Goal: Information Seeking & Learning: Learn about a topic

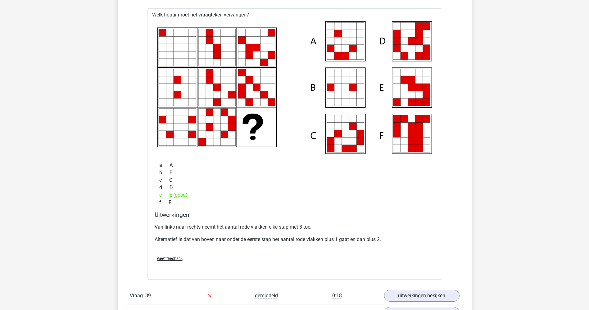
scroll to position [12132, 0]
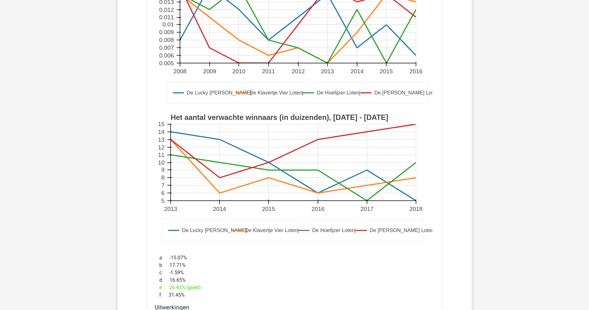
scroll to position [11324, 0]
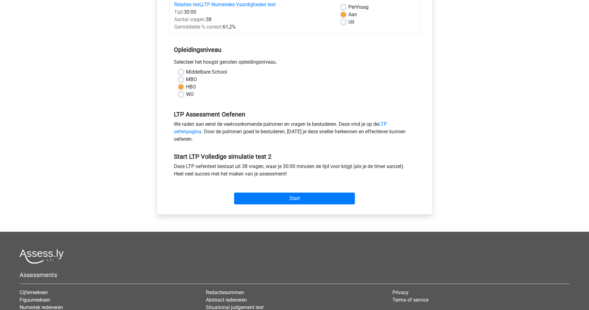
scroll to position [93, 0]
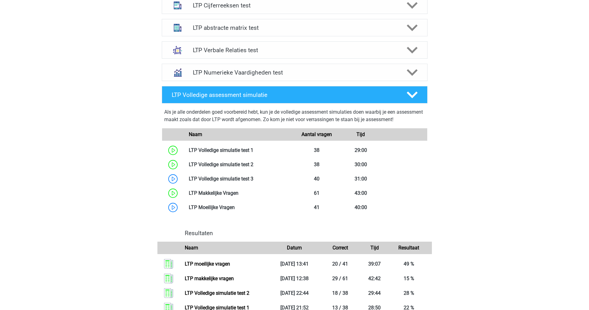
scroll to position [282, 0]
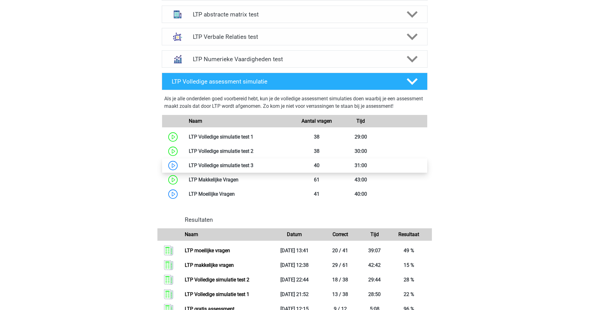
click at [254, 167] on link at bounding box center [254, 165] width 0 height 6
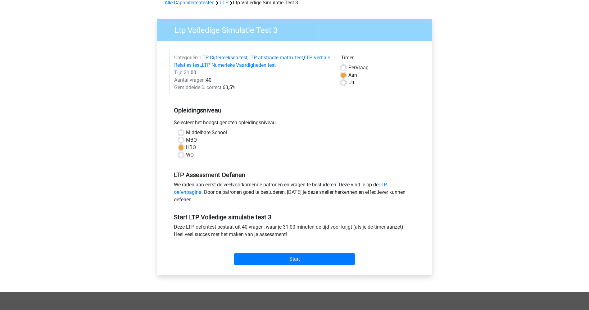
scroll to position [47, 0]
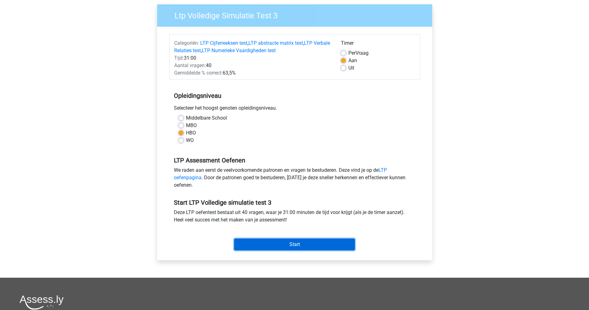
click at [264, 241] on input "Start" at bounding box center [294, 245] width 121 height 12
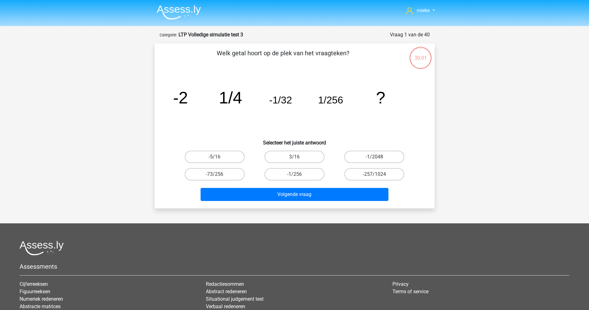
click at [378, 157] on input "-1/2048" at bounding box center [377, 159] width 4 height 4
radio input "true"
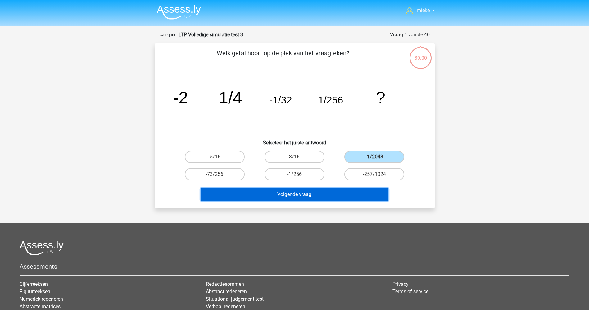
click at [318, 194] on button "Volgende vraag" at bounding box center [295, 194] width 188 height 13
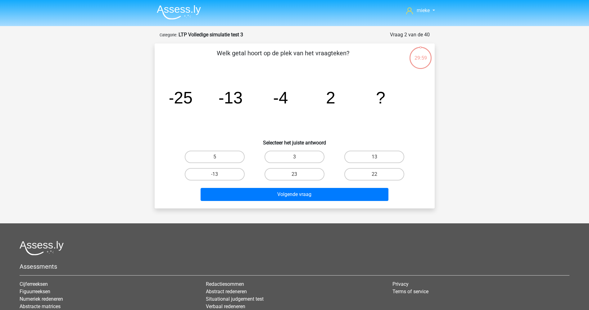
scroll to position [31, 0]
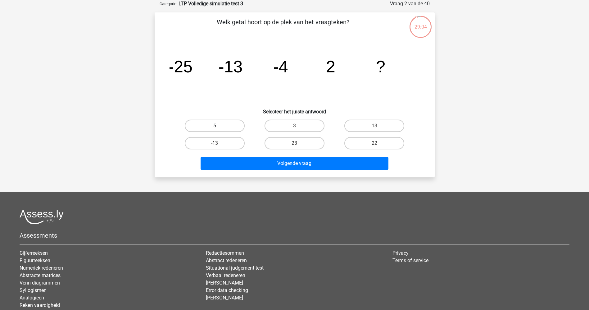
click at [209, 130] on label "5" at bounding box center [215, 126] width 60 height 12
click at [215, 130] on input "5" at bounding box center [217, 128] width 4 height 4
radio input "true"
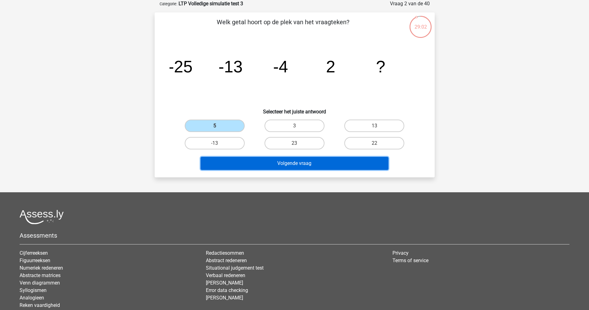
click at [275, 161] on button "Volgende vraag" at bounding box center [295, 163] width 188 height 13
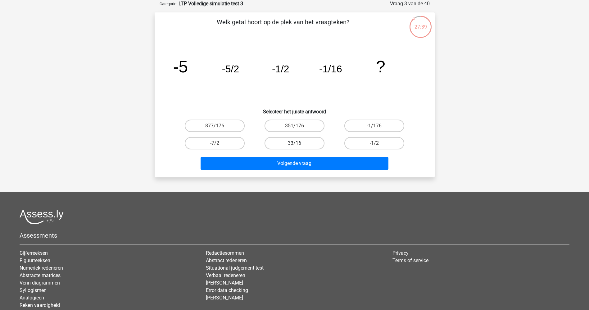
click at [291, 144] on label "33/16" at bounding box center [295, 143] width 60 height 12
click at [295, 144] on input "33/16" at bounding box center [297, 145] width 4 height 4
radio input "true"
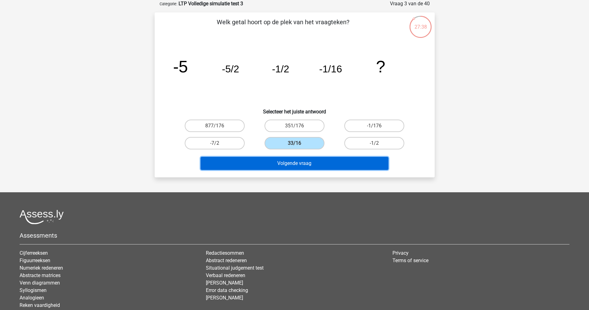
click at [294, 163] on button "Volgende vraag" at bounding box center [295, 163] width 188 height 13
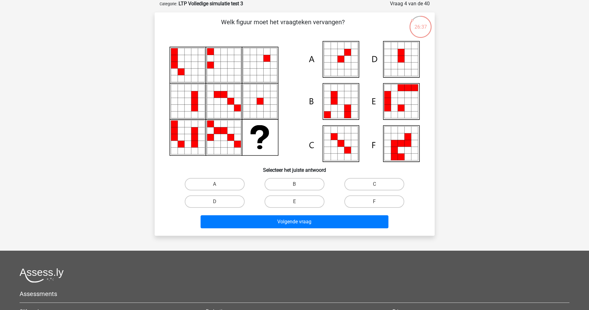
click at [347, 57] on icon at bounding box center [347, 59] width 7 height 7
click at [213, 184] on label "A" at bounding box center [215, 184] width 60 height 12
click at [215, 184] on input "A" at bounding box center [217, 186] width 4 height 4
radio input "true"
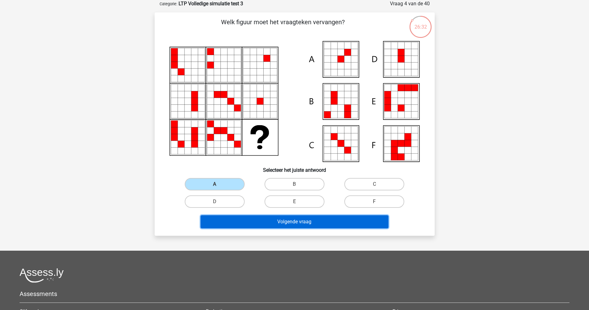
click at [293, 222] on button "Volgende vraag" at bounding box center [295, 221] width 188 height 13
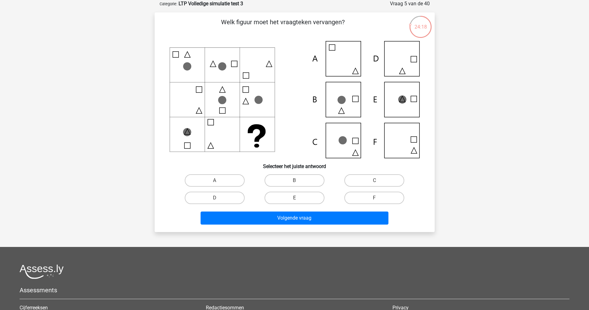
drag, startPoint x: 344, startPoint y: 102, endPoint x: 327, endPoint y: 135, distance: 37.1
click at [343, 105] on icon at bounding box center [295, 99] width 250 height 117
drag, startPoint x: 289, startPoint y: 176, endPoint x: 294, endPoint y: 184, distance: 9.1
click at [290, 176] on label "B" at bounding box center [295, 180] width 60 height 12
click at [295, 181] on input "B" at bounding box center [297, 183] width 4 height 4
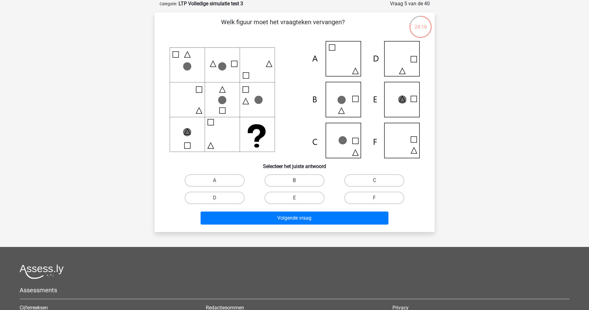
radio input "true"
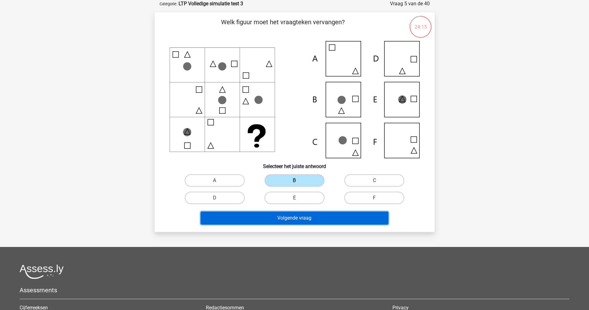
click at [306, 216] on button "Volgende vraag" at bounding box center [295, 218] width 188 height 13
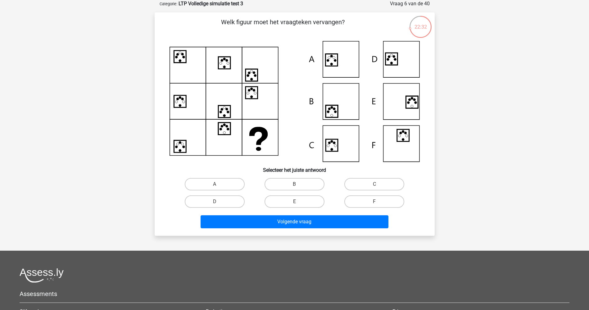
drag, startPoint x: 212, startPoint y: 181, endPoint x: 245, endPoint y: 197, distance: 37.1
click at [213, 181] on label "A" at bounding box center [215, 184] width 60 height 12
click at [215, 184] on input "A" at bounding box center [217, 186] width 4 height 4
radio input "true"
click at [226, 184] on label "A" at bounding box center [215, 184] width 60 height 12
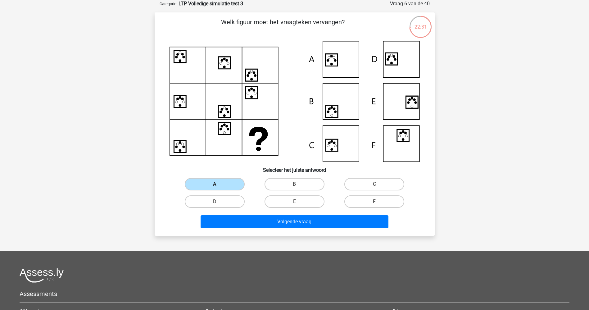
click at [219, 184] on input "A" at bounding box center [217, 186] width 4 height 4
click at [214, 184] on label "A" at bounding box center [215, 184] width 60 height 12
click at [215, 184] on input "A" at bounding box center [217, 186] width 4 height 4
click at [212, 183] on label "A" at bounding box center [215, 184] width 60 height 12
click at [215, 184] on input "A" at bounding box center [217, 186] width 4 height 4
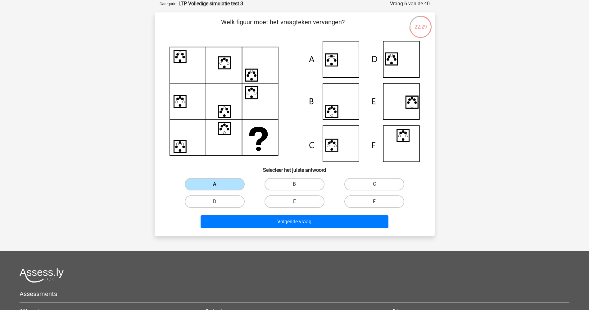
click at [212, 182] on label "A" at bounding box center [215, 184] width 60 height 12
click at [215, 184] on input "A" at bounding box center [217, 186] width 4 height 4
drag, startPoint x: 229, startPoint y: 185, endPoint x: 226, endPoint y: 183, distance: 4.2
click at [228, 184] on label "A" at bounding box center [215, 184] width 60 height 12
click at [219, 184] on input "A" at bounding box center [217, 186] width 4 height 4
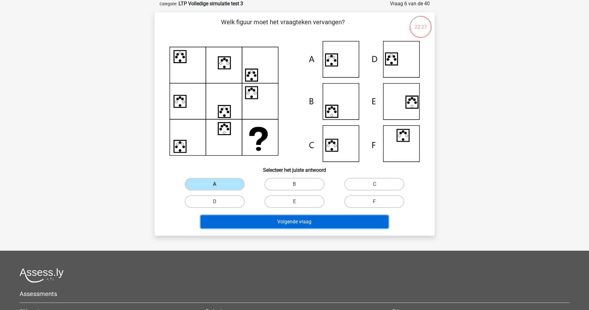
click at [274, 217] on button "Volgende vraag" at bounding box center [295, 221] width 188 height 13
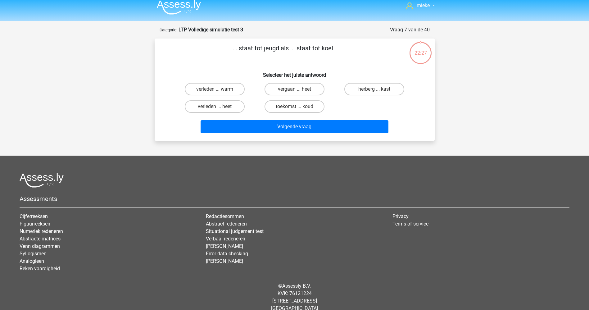
scroll to position [0, 0]
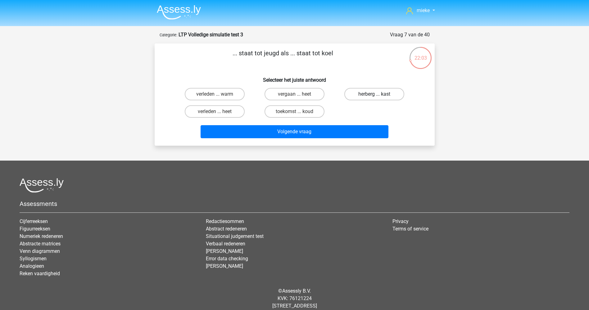
click at [377, 93] on label "herberg ... kast" at bounding box center [375, 94] width 60 height 12
click at [377, 94] on input "herberg ... kast" at bounding box center [377, 96] width 4 height 4
radio input "true"
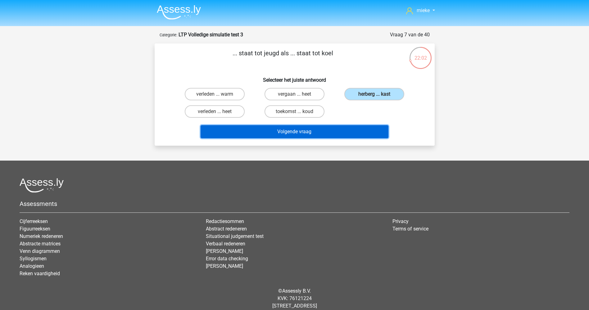
click at [292, 132] on button "Volgende vraag" at bounding box center [295, 131] width 188 height 13
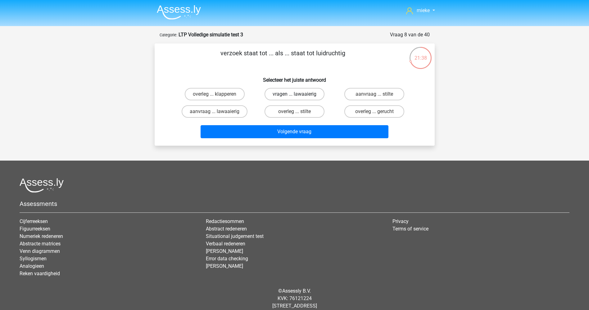
click at [288, 94] on label "vragen ... lawaaierig" at bounding box center [295, 94] width 60 height 12
click at [295, 94] on input "vragen ... lawaaierig" at bounding box center [297, 96] width 4 height 4
radio input "true"
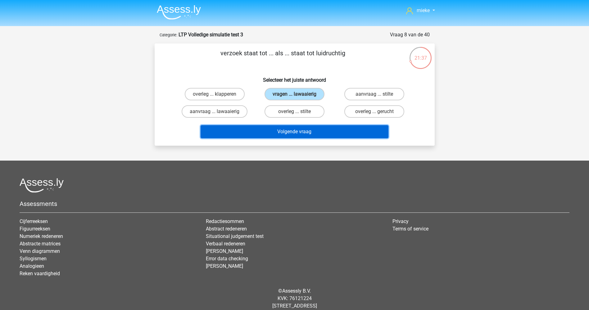
drag, startPoint x: 292, startPoint y: 131, endPoint x: 290, endPoint y: 128, distance: 3.5
click at [291, 130] on button "Volgende vraag" at bounding box center [295, 131] width 188 height 13
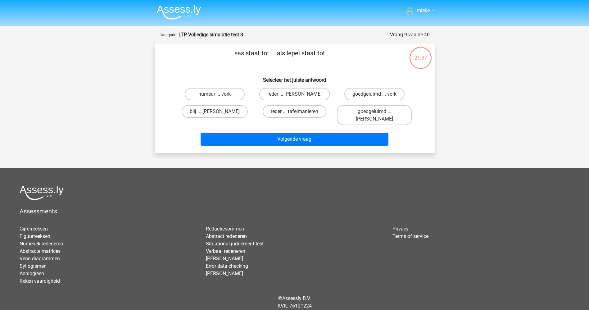
scroll to position [15, 0]
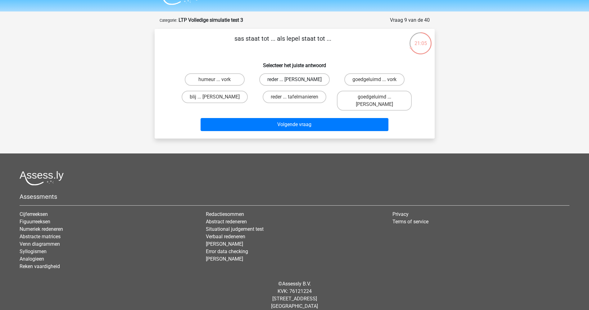
click at [287, 77] on label "reder ... anna" at bounding box center [294, 79] width 71 height 12
click at [295, 80] on input "reder ... anna" at bounding box center [297, 82] width 4 height 4
radio input "true"
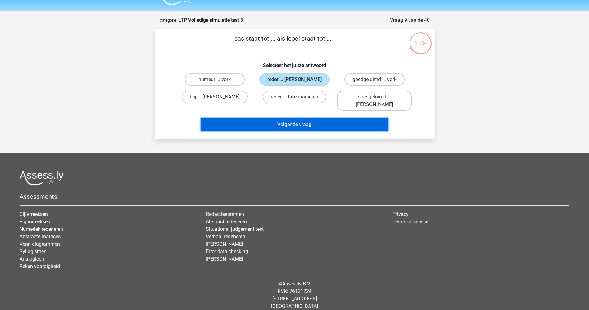
click at [286, 118] on button "Volgende vraag" at bounding box center [295, 124] width 188 height 13
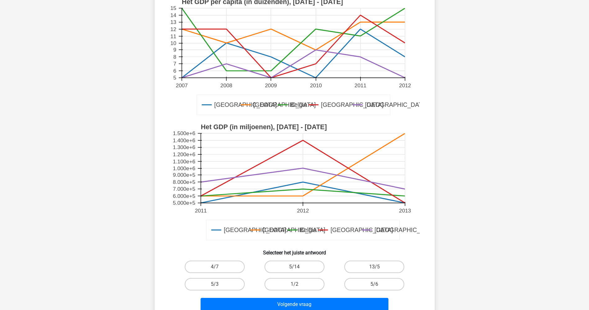
scroll to position [31, 0]
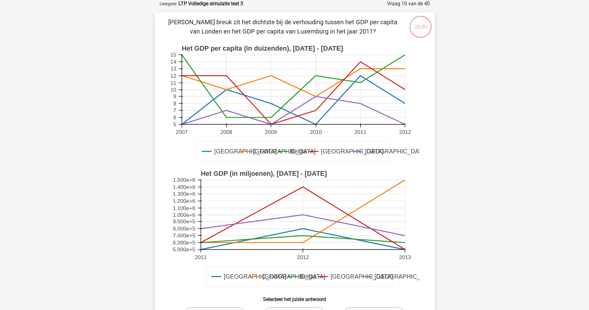
click at [360, 103] on icon at bounding box center [293, 111] width 223 height 28
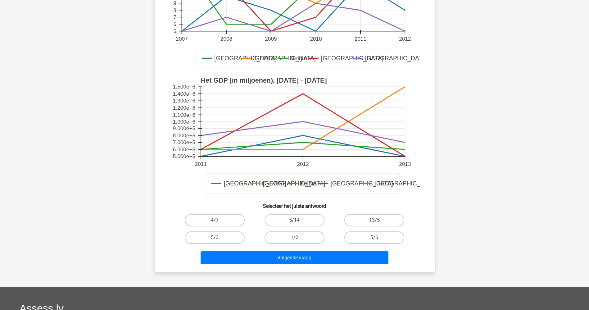
drag, startPoint x: 216, startPoint y: 238, endPoint x: 222, endPoint y: 243, distance: 7.3
click at [216, 238] on input "5/3" at bounding box center [217, 240] width 4 height 4
radio input "true"
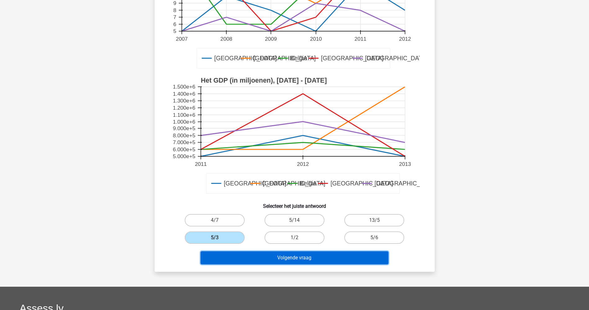
click at [256, 257] on button "Volgende vraag" at bounding box center [295, 257] width 188 height 13
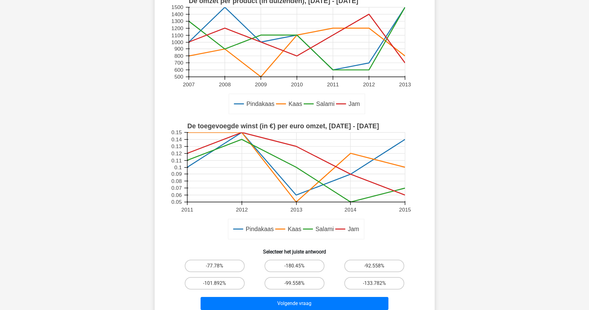
scroll to position [93, 0]
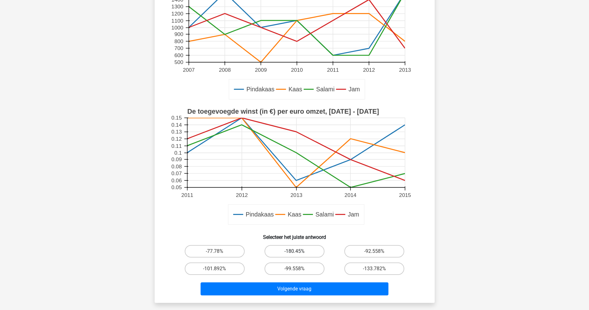
drag, startPoint x: 290, startPoint y: 249, endPoint x: 292, endPoint y: 256, distance: 7.4
click at [291, 249] on label "-180.45%" at bounding box center [295, 251] width 60 height 12
click at [295, 251] on input "-180.45%" at bounding box center [297, 253] width 4 height 4
radio input "true"
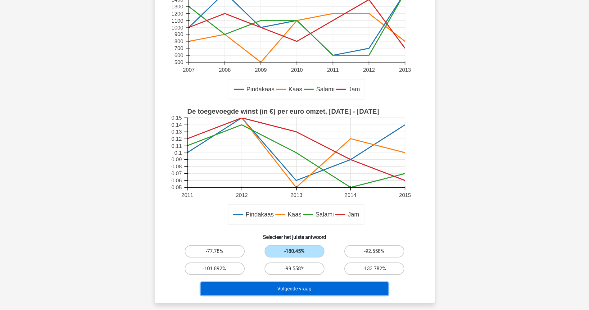
click at [295, 285] on button "Volgende vraag" at bounding box center [295, 288] width 188 height 13
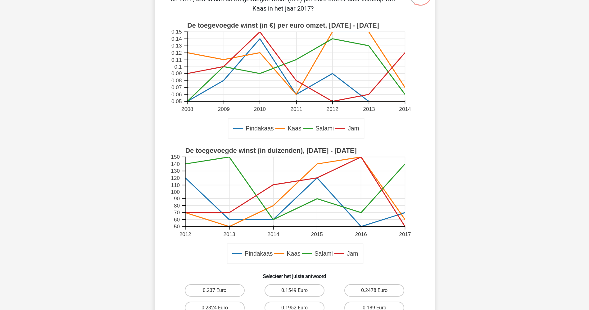
scroll to position [78, 0]
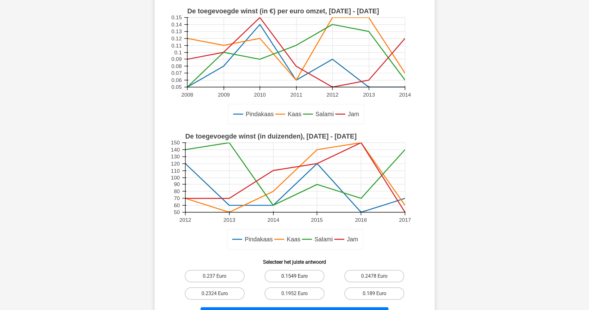
drag, startPoint x: 302, startPoint y: 278, endPoint x: 309, endPoint y: 270, distance: 10.3
click at [302, 277] on label "0.1549 Euro" at bounding box center [295, 276] width 60 height 12
click at [299, 277] on input "0.1549 Euro" at bounding box center [297, 278] width 4 height 4
radio input "true"
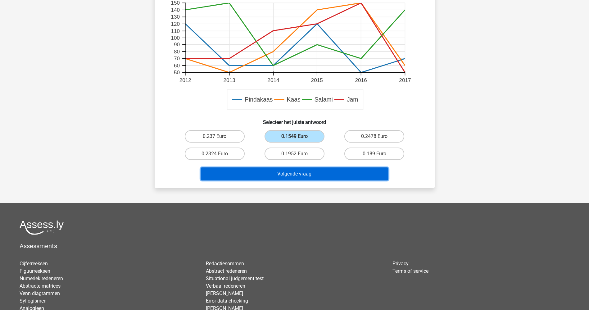
click at [299, 172] on button "Volgende vraag" at bounding box center [295, 173] width 188 height 13
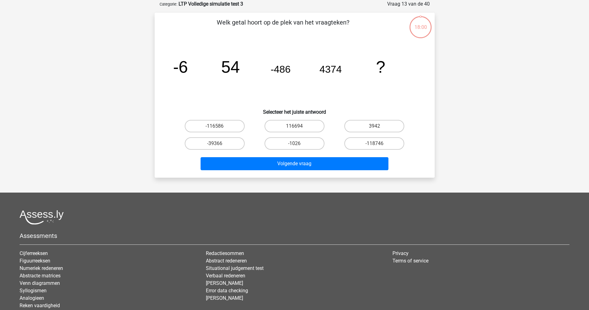
scroll to position [0, 0]
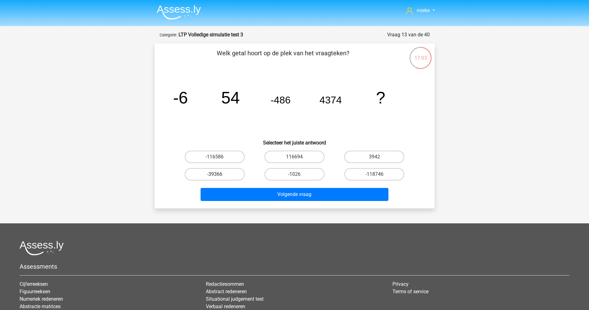
click at [210, 174] on label "-39366" at bounding box center [215, 174] width 60 height 12
click at [215, 174] on input "-39366" at bounding box center [217, 176] width 4 height 4
radio input "true"
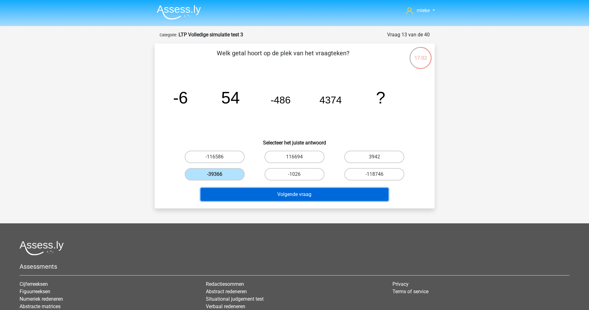
drag, startPoint x: 268, startPoint y: 194, endPoint x: 272, endPoint y: 195, distance: 4.2
click at [269, 193] on button "Volgende vraag" at bounding box center [295, 194] width 188 height 13
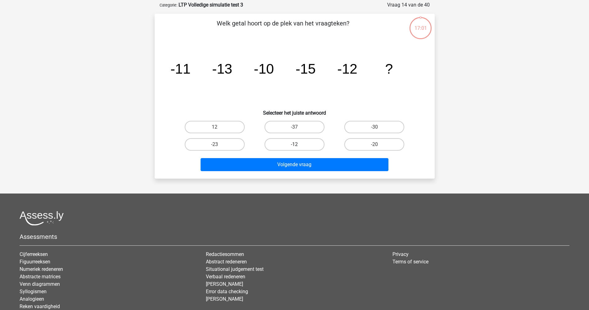
scroll to position [31, 0]
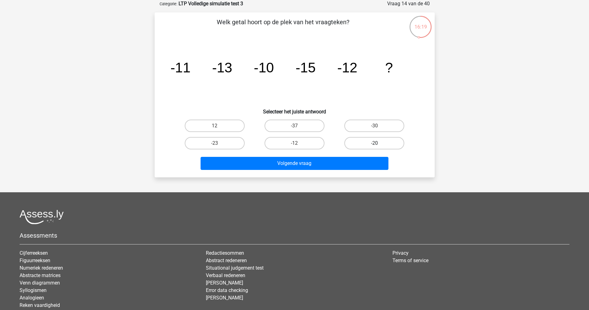
click at [356, 139] on label "-20" at bounding box center [375, 143] width 60 height 12
click at [375, 143] on input "-20" at bounding box center [377, 145] width 4 height 4
radio input "true"
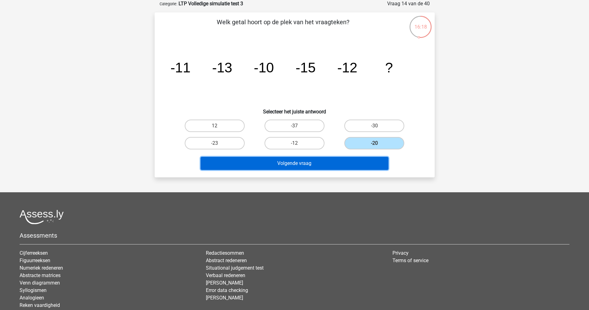
click at [320, 164] on button "Volgende vraag" at bounding box center [295, 163] width 188 height 13
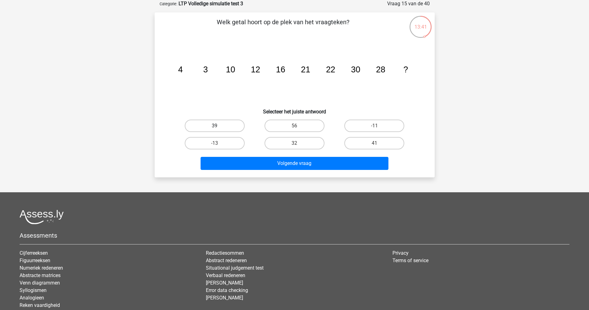
click at [224, 130] on label "39" at bounding box center [215, 126] width 60 height 12
click at [219, 130] on input "39" at bounding box center [217, 128] width 4 height 4
radio input "true"
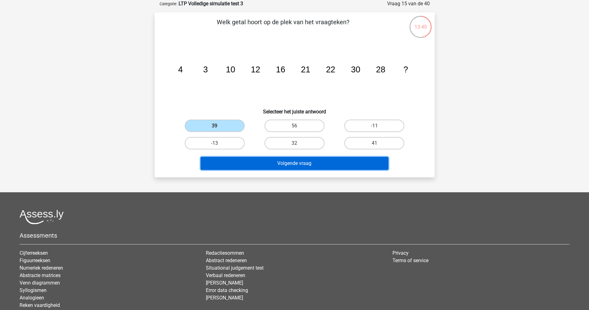
click at [273, 162] on button "Volgende vraag" at bounding box center [295, 163] width 188 height 13
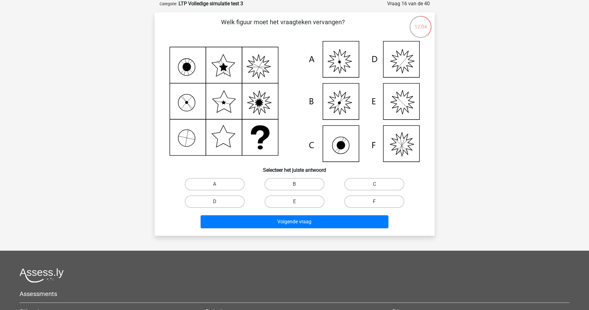
click at [340, 64] on icon at bounding box center [339, 62] width 3 height 16
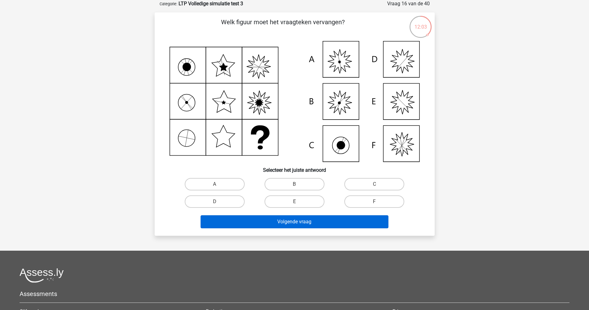
drag, startPoint x: 224, startPoint y: 183, endPoint x: 246, endPoint y: 220, distance: 43.5
click at [224, 185] on label "A" at bounding box center [215, 184] width 60 height 12
click at [219, 185] on input "A" at bounding box center [217, 186] width 4 height 4
radio input "true"
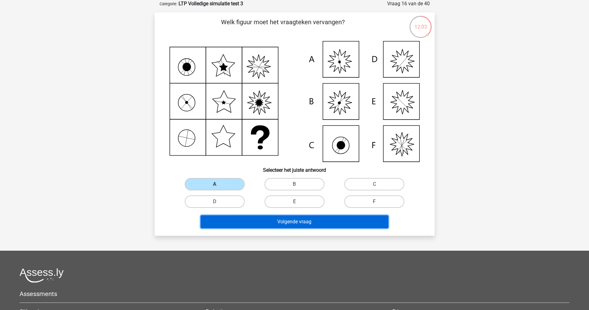
click at [272, 224] on button "Volgende vraag" at bounding box center [295, 221] width 188 height 13
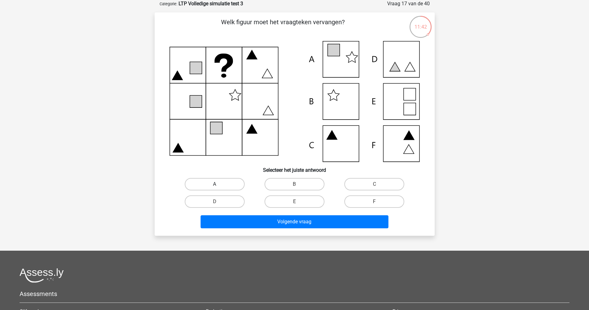
click at [226, 183] on label "A" at bounding box center [215, 184] width 60 height 12
click at [219, 184] on input "A" at bounding box center [217, 186] width 4 height 4
radio input "true"
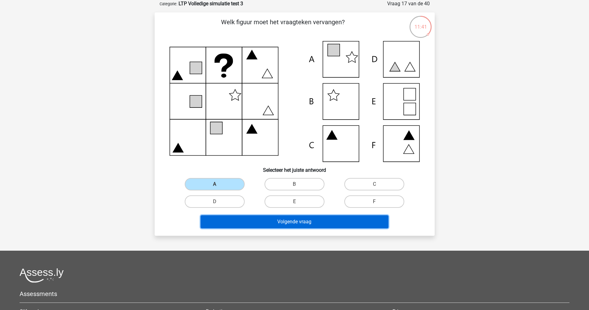
click at [256, 220] on button "Volgende vraag" at bounding box center [295, 221] width 188 height 13
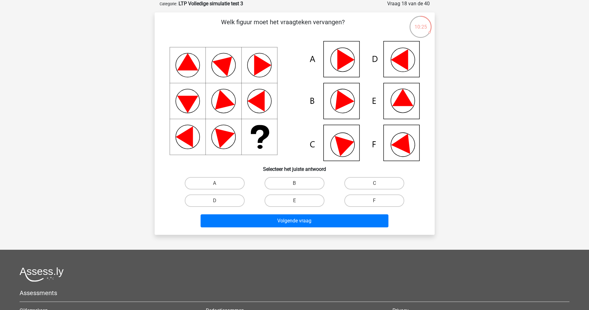
drag, startPoint x: 402, startPoint y: 142, endPoint x: 388, endPoint y: 172, distance: 33.5
click at [398, 147] on icon at bounding box center [404, 142] width 26 height 25
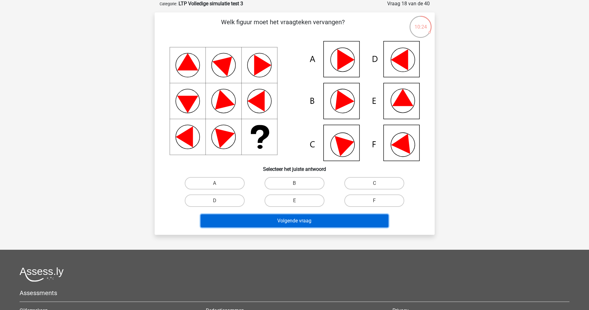
click at [304, 221] on button "Volgende vraag" at bounding box center [295, 220] width 188 height 13
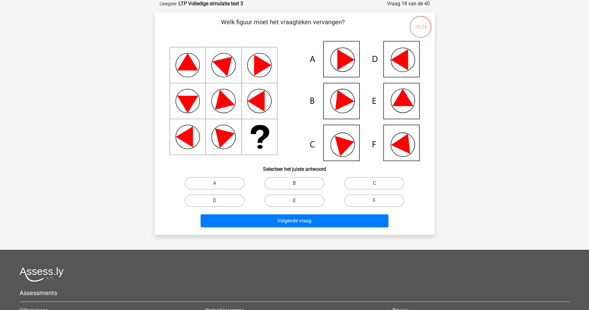
click at [401, 144] on icon at bounding box center [404, 142] width 26 height 25
click at [373, 199] on label "F" at bounding box center [375, 200] width 60 height 12
click at [375, 201] on input "F" at bounding box center [377, 203] width 4 height 4
radio input "true"
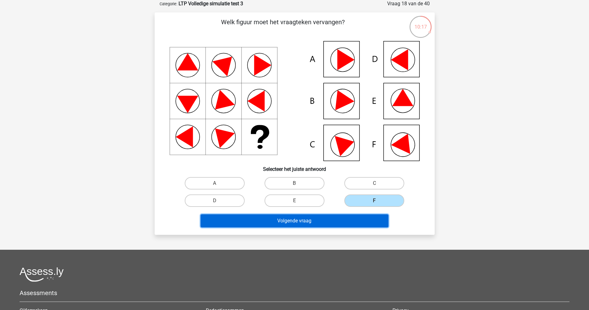
click at [295, 219] on button "Volgende vraag" at bounding box center [295, 220] width 188 height 13
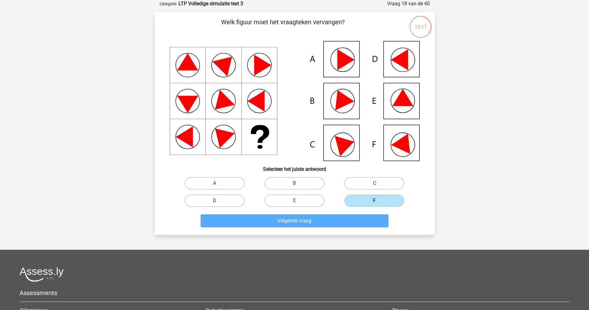
scroll to position [15, 0]
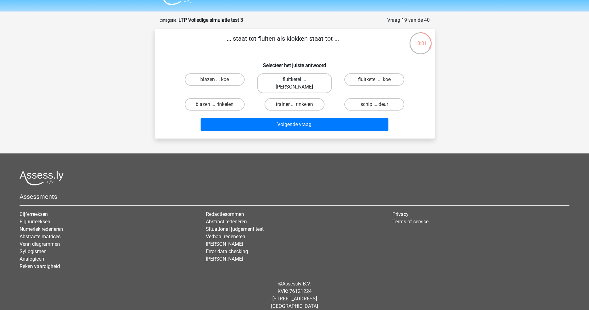
click at [281, 78] on label "fluitketel ... luiden" at bounding box center [294, 83] width 75 height 20
click at [295, 80] on input "fluitketel ... luiden" at bounding box center [297, 82] width 4 height 4
radio input "true"
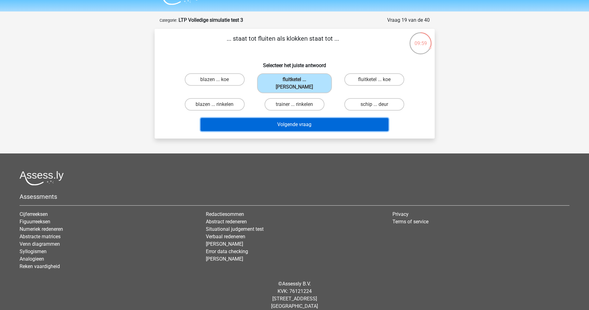
click at [295, 118] on button "Volgende vraag" at bounding box center [295, 124] width 188 height 13
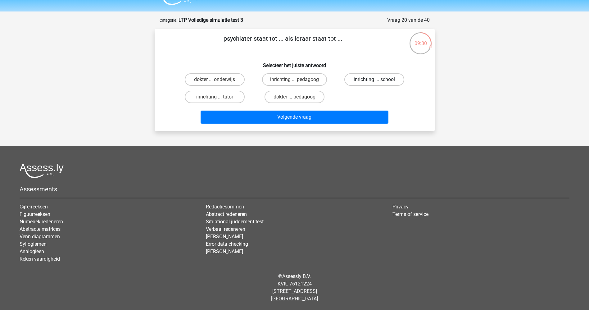
click at [371, 77] on label "inrichting ... school" at bounding box center [375, 79] width 60 height 12
click at [375, 80] on input "inrichting ... school" at bounding box center [377, 82] width 4 height 4
radio input "true"
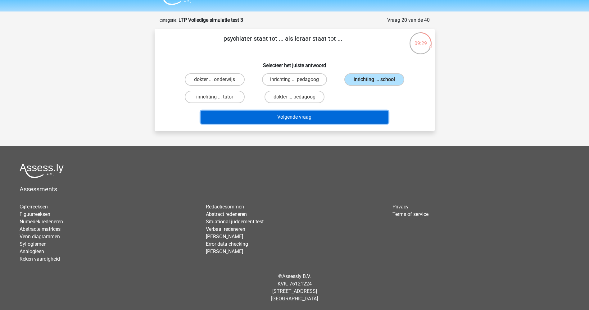
click at [300, 116] on button "Volgende vraag" at bounding box center [295, 117] width 188 height 13
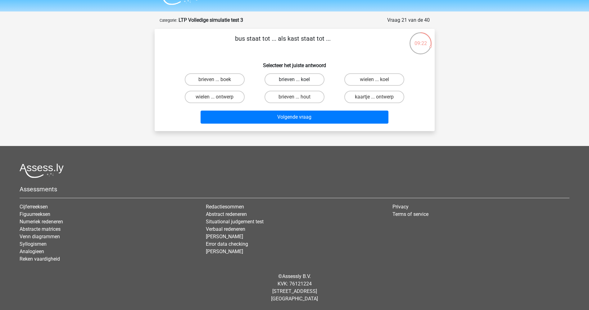
click at [295, 78] on label "brieven ... koel" at bounding box center [295, 79] width 60 height 12
click at [295, 80] on input "brieven ... koel" at bounding box center [297, 82] width 4 height 4
radio input "true"
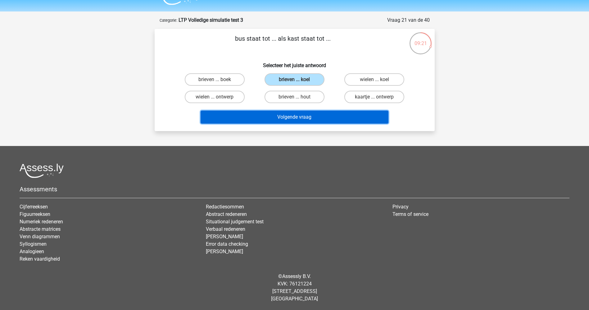
click at [292, 117] on button "Volgende vraag" at bounding box center [295, 117] width 188 height 13
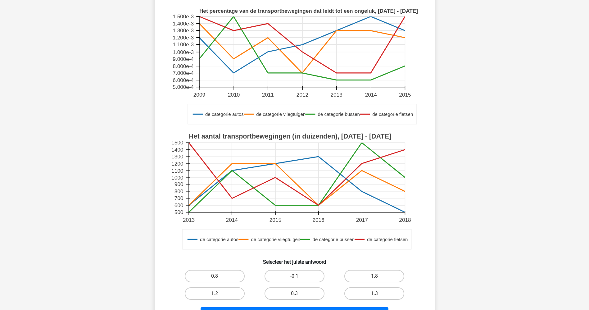
scroll to position [124, 0]
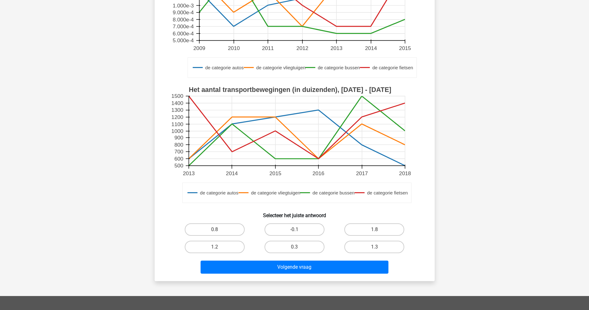
drag, startPoint x: 298, startPoint y: 227, endPoint x: 298, endPoint y: 230, distance: 3.1
click at [298, 230] on div "-0.1" at bounding box center [294, 229] width 75 height 12
click at [292, 225] on label "-0.1" at bounding box center [295, 229] width 60 height 12
click at [295, 230] on input "-0.1" at bounding box center [297, 232] width 4 height 4
radio input "true"
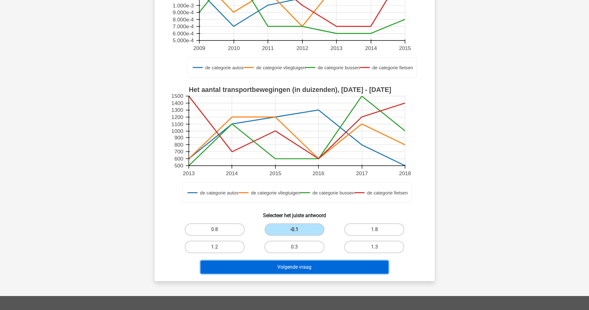
click at [297, 267] on button "Volgende vraag" at bounding box center [295, 267] width 188 height 13
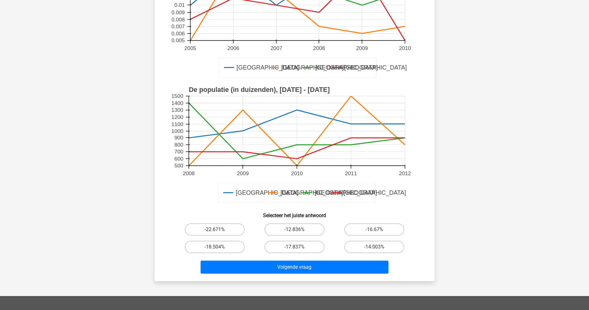
click at [224, 227] on label "-22.671%" at bounding box center [215, 229] width 60 height 12
click at [219, 230] on input "-22.671%" at bounding box center [217, 232] width 4 height 4
radio input "true"
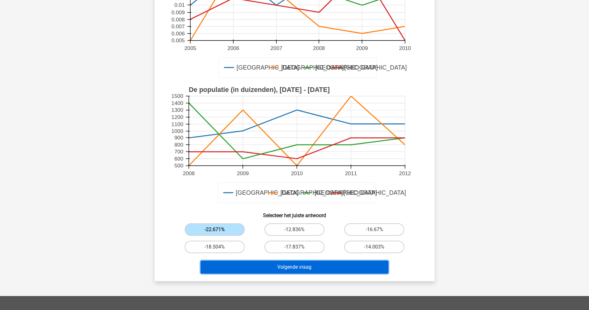
click at [291, 269] on button "Volgende vraag" at bounding box center [295, 267] width 188 height 13
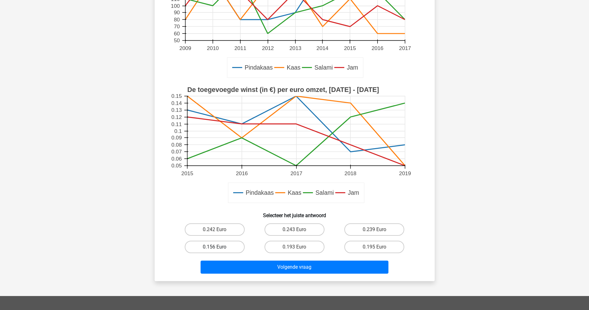
click at [202, 245] on label "0.156 Euro" at bounding box center [215, 247] width 60 height 12
click at [215, 247] on input "0.156 Euro" at bounding box center [217, 249] width 4 height 4
radio input "true"
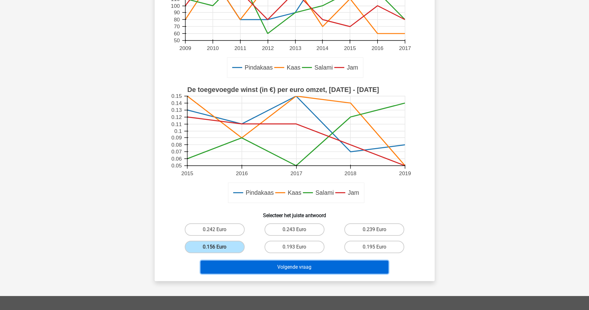
click at [255, 267] on button "Volgende vraag" at bounding box center [295, 267] width 188 height 13
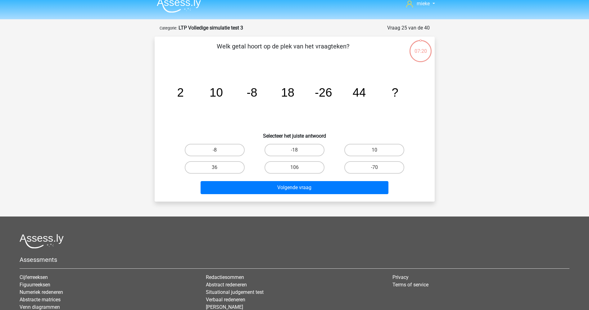
scroll to position [0, 0]
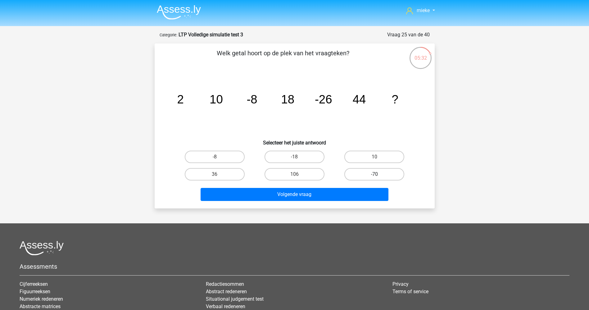
click at [378, 174] on label "-70" at bounding box center [375, 174] width 60 height 12
click at [378, 174] on input "-70" at bounding box center [377, 176] width 4 height 4
radio input "true"
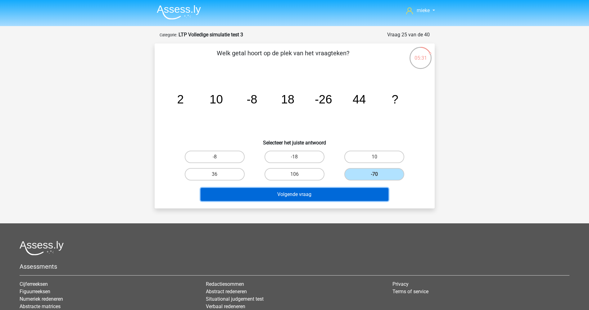
click at [312, 193] on button "Volgende vraag" at bounding box center [295, 194] width 188 height 13
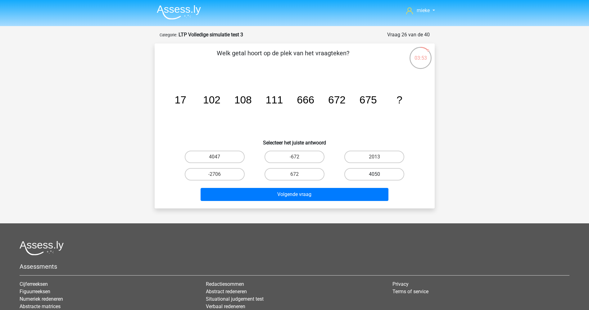
click at [366, 168] on label "4050" at bounding box center [375, 174] width 60 height 12
click at [375, 174] on input "4050" at bounding box center [377, 176] width 4 height 4
radio input "true"
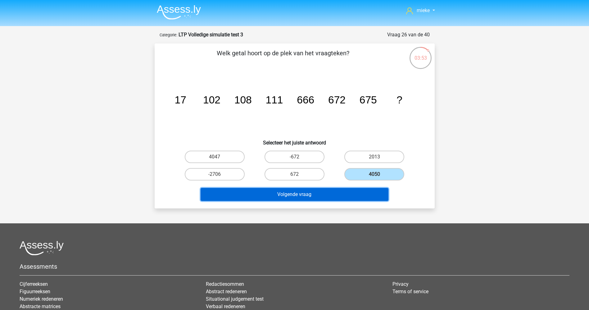
click at [310, 197] on button "Volgende vraag" at bounding box center [295, 194] width 188 height 13
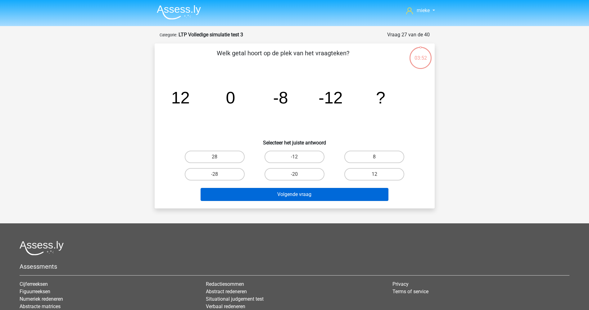
scroll to position [31, 0]
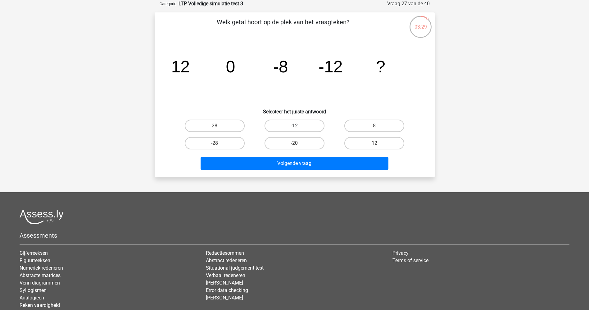
click at [293, 125] on label "-12" at bounding box center [295, 126] width 60 height 12
click at [295, 126] on input "-12" at bounding box center [297, 128] width 4 height 4
radio input "true"
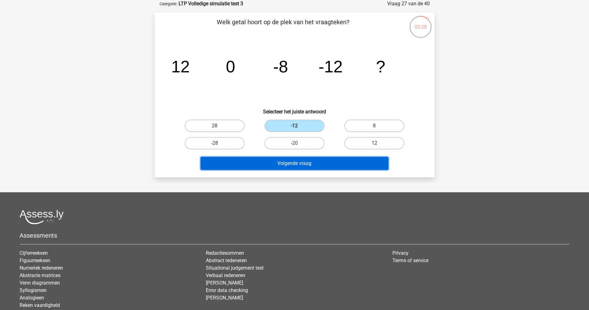
click at [305, 163] on button "Volgende vraag" at bounding box center [295, 163] width 188 height 13
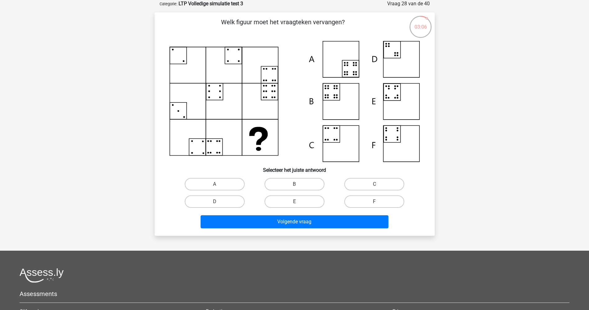
click at [215, 185] on input "A" at bounding box center [217, 186] width 4 height 4
radio input "true"
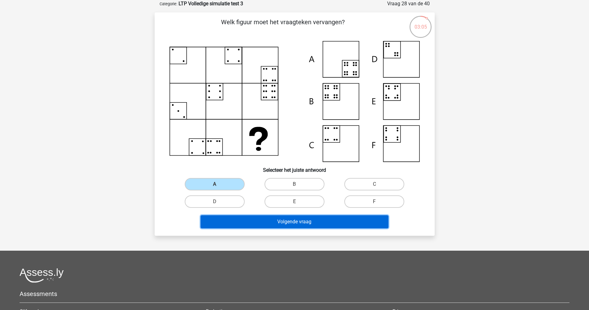
click at [272, 220] on button "Volgende vraag" at bounding box center [295, 221] width 188 height 13
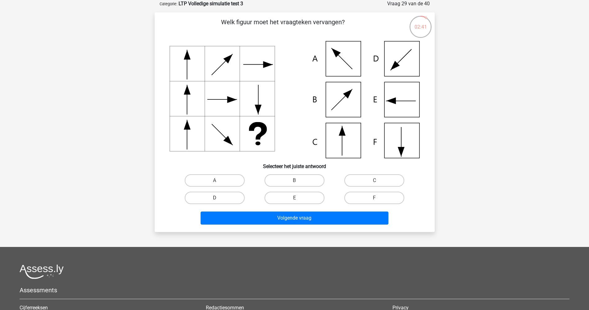
click at [222, 193] on label "D" at bounding box center [215, 198] width 60 height 12
click at [219, 198] on input "D" at bounding box center [217, 200] width 4 height 4
radio input "true"
click at [307, 197] on label "E" at bounding box center [295, 198] width 60 height 12
click at [299, 198] on input "E" at bounding box center [297, 200] width 4 height 4
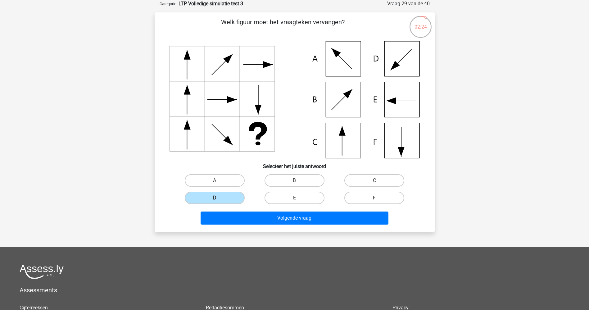
radio input "true"
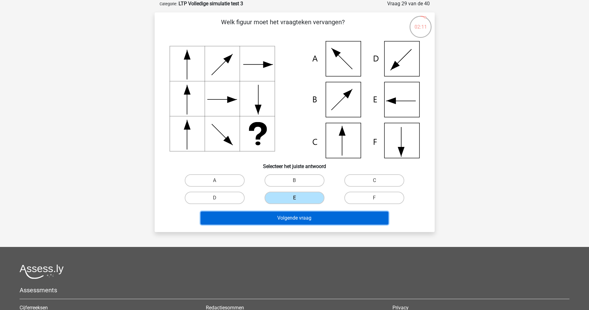
click at [294, 216] on button "Volgende vraag" at bounding box center [295, 218] width 188 height 13
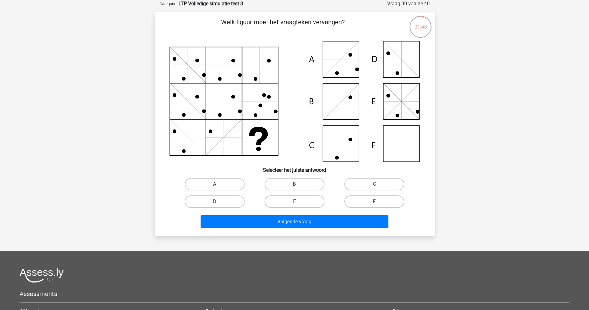
click at [403, 148] on icon at bounding box center [295, 101] width 250 height 121
click at [379, 199] on label "F" at bounding box center [375, 201] width 60 height 12
click at [379, 202] on input "F" at bounding box center [377, 204] width 4 height 4
radio input "true"
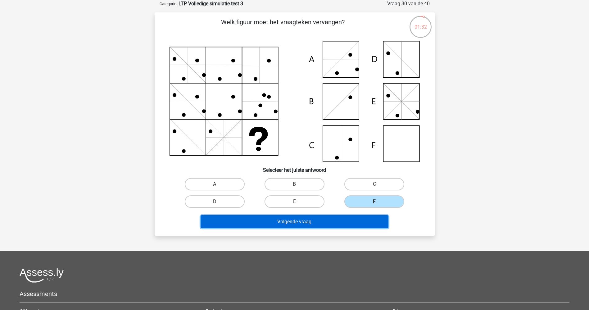
click at [313, 223] on button "Volgende vraag" at bounding box center [295, 221] width 188 height 13
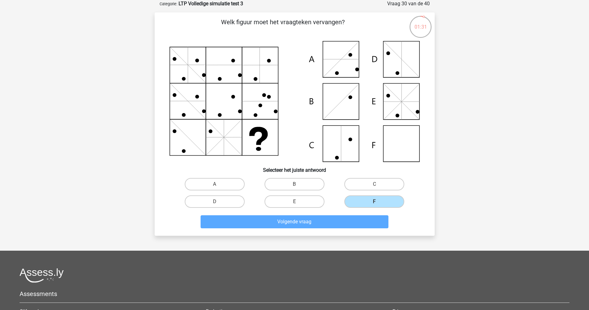
scroll to position [15, 0]
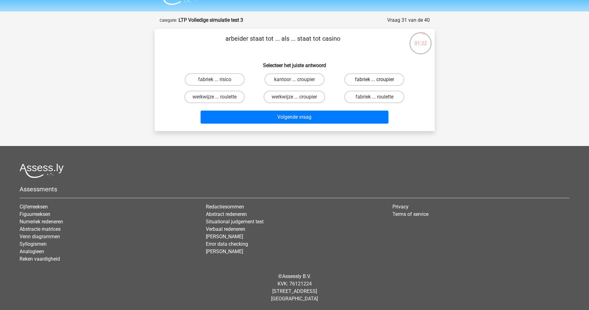
click at [363, 79] on label "fabriek ... croupier" at bounding box center [375, 79] width 60 height 12
click at [375, 80] on input "fabriek ... croupier" at bounding box center [377, 82] width 4 height 4
radio input "true"
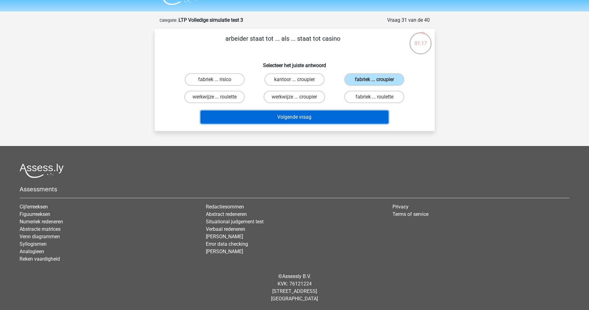
click at [294, 116] on button "Volgende vraag" at bounding box center [295, 117] width 188 height 13
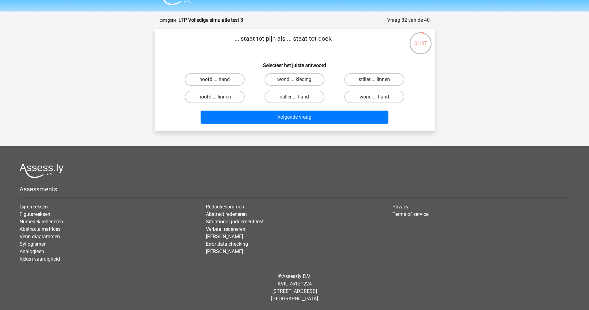
click at [214, 79] on label "hoofd ... hand" at bounding box center [215, 79] width 60 height 12
click at [215, 80] on input "hoofd ... hand" at bounding box center [217, 82] width 4 height 4
radio input "true"
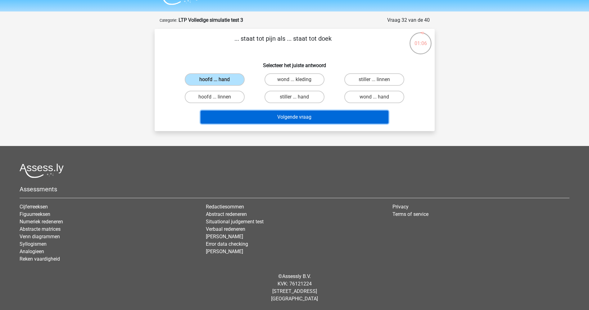
click at [296, 114] on button "Volgende vraag" at bounding box center [295, 117] width 188 height 13
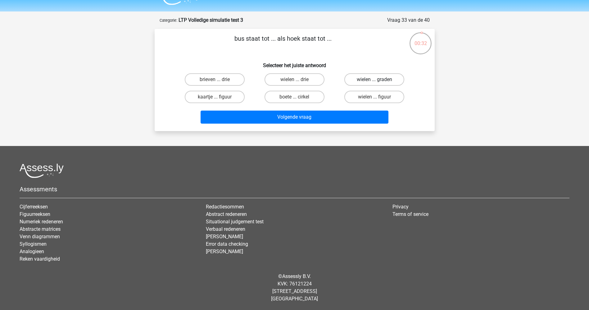
drag, startPoint x: 376, startPoint y: 79, endPoint x: 361, endPoint y: 84, distance: 15.6
click at [376, 79] on label "wielen ... graden" at bounding box center [375, 79] width 60 height 12
click at [376, 80] on input "wielen ... graden" at bounding box center [377, 82] width 4 height 4
radio input "true"
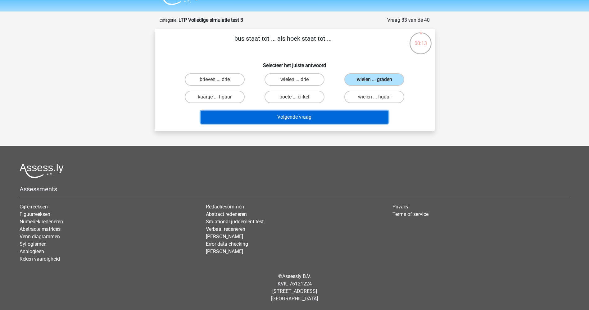
click at [293, 114] on button "Volgende vraag" at bounding box center [295, 117] width 188 height 13
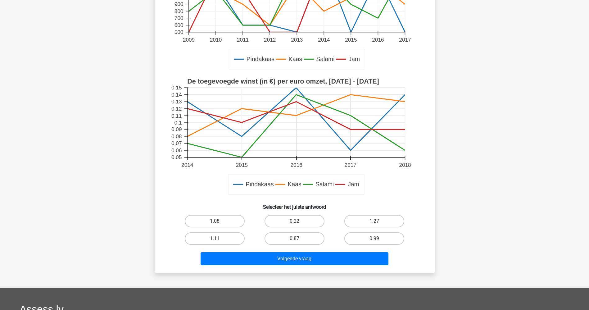
scroll to position [124, 0]
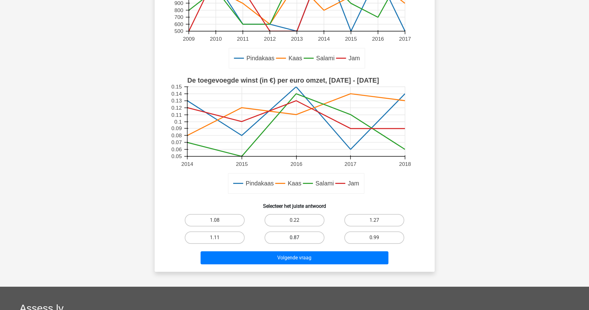
drag, startPoint x: 290, startPoint y: 220, endPoint x: 297, endPoint y: 233, distance: 15.2
click at [291, 221] on label "0.22" at bounding box center [295, 220] width 60 height 12
click at [295, 221] on input "0.22" at bounding box center [297, 222] width 4 height 4
radio input "true"
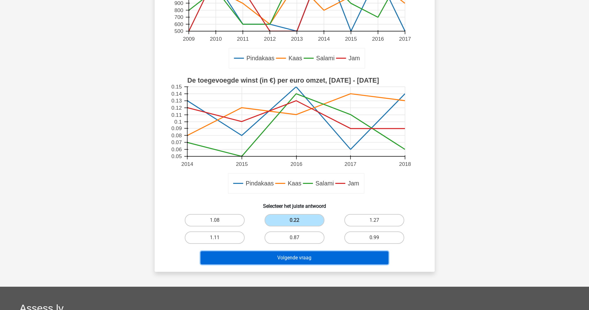
click at [300, 257] on button "Volgende vraag" at bounding box center [295, 257] width 188 height 13
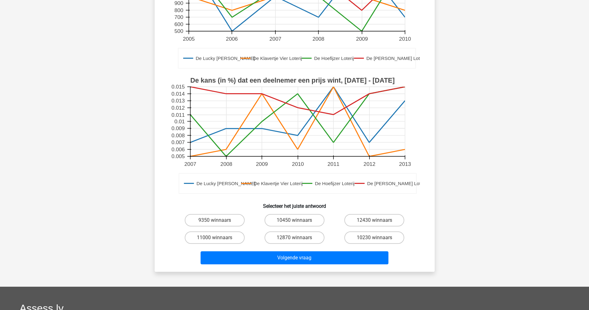
drag, startPoint x: 291, startPoint y: 223, endPoint x: 295, endPoint y: 246, distance: 24.0
click at [292, 223] on label "10450 winnaars" at bounding box center [295, 220] width 60 height 12
click at [295, 223] on input "10450 winnaars" at bounding box center [297, 222] width 4 height 4
radio input "true"
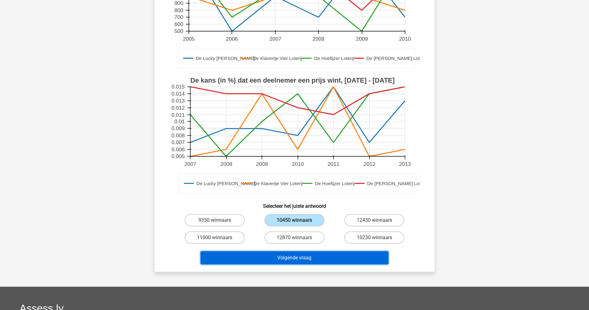
click at [297, 255] on button "Volgende vraag" at bounding box center [295, 257] width 188 height 13
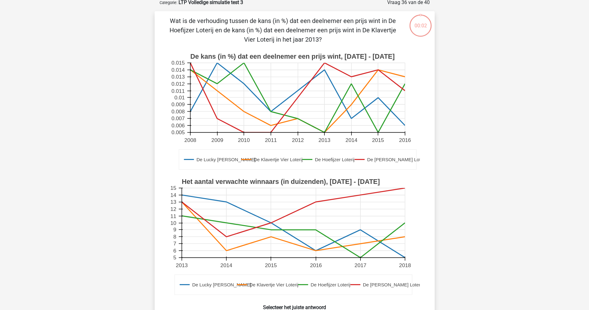
scroll to position [31, 0]
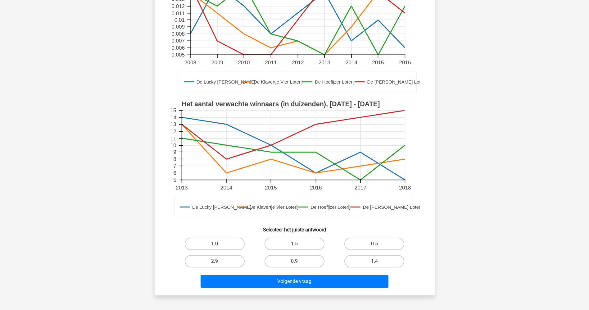
scroll to position [124, 0]
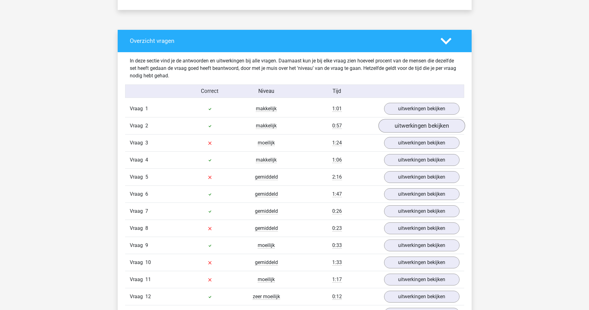
scroll to position [466, 0]
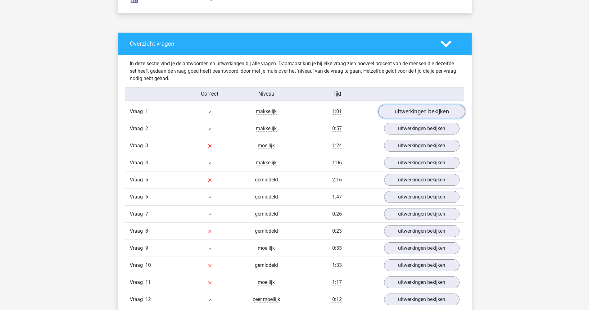
click at [425, 110] on link "uitwerkingen bekijken" at bounding box center [421, 112] width 87 height 14
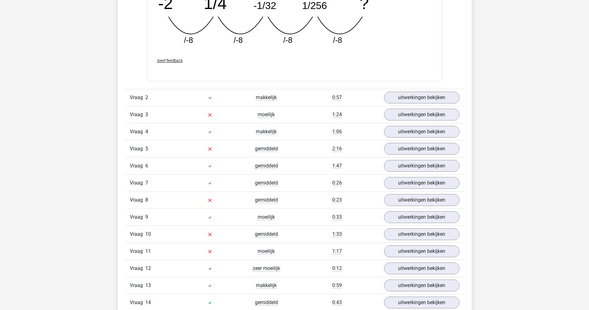
scroll to position [792, 0]
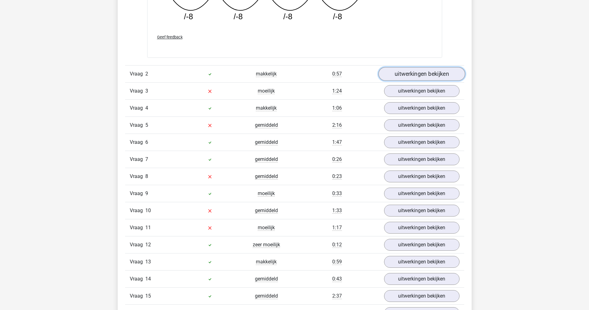
click at [431, 74] on link "uitwerkingen bekijken" at bounding box center [421, 74] width 87 height 14
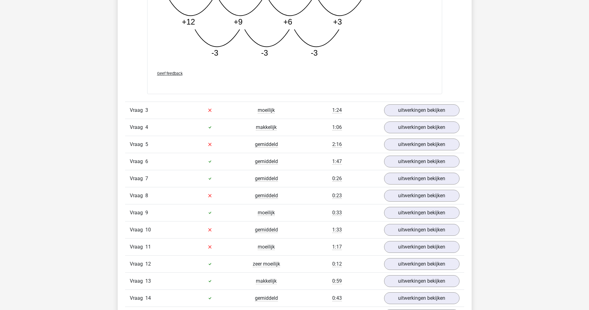
scroll to position [1118, 0]
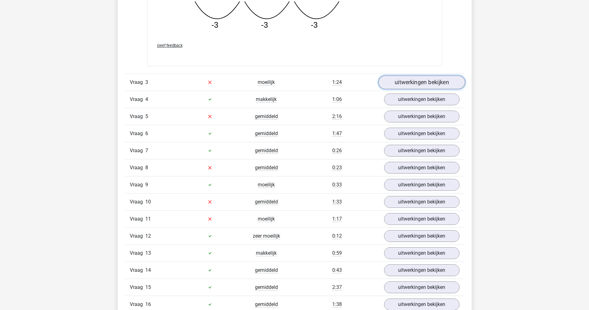
click at [426, 85] on link "uitwerkingen bekijken" at bounding box center [421, 82] width 87 height 14
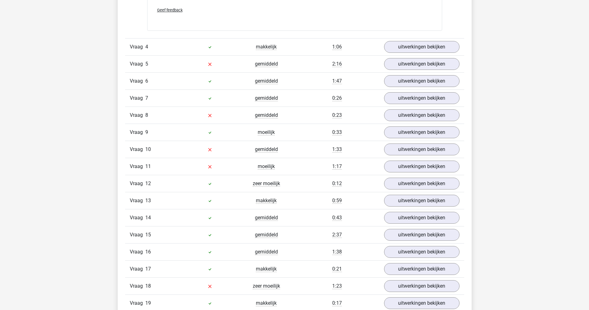
scroll to position [1491, 0]
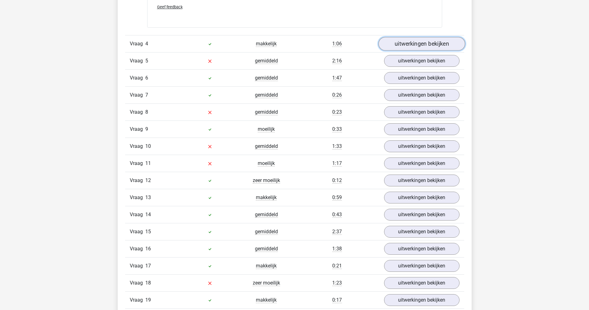
click at [415, 44] on link "uitwerkingen bekijken" at bounding box center [421, 44] width 87 height 14
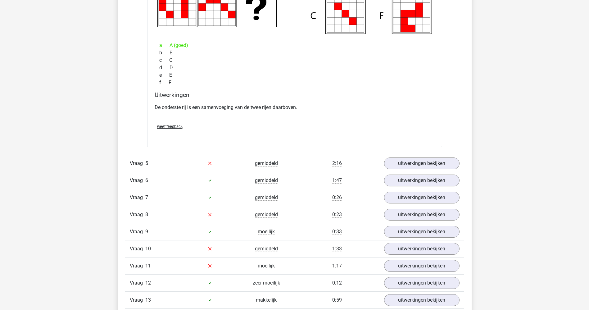
scroll to position [1678, 0]
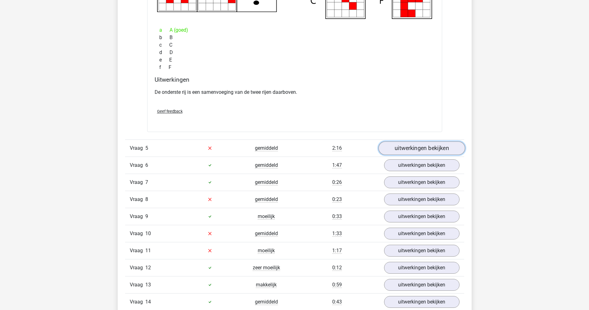
click at [412, 148] on link "uitwerkingen bekijken" at bounding box center [421, 148] width 87 height 14
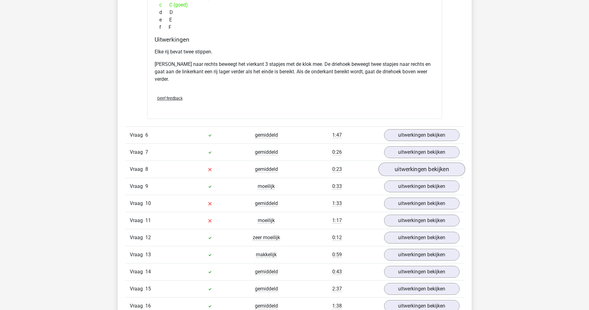
scroll to position [2050, 0]
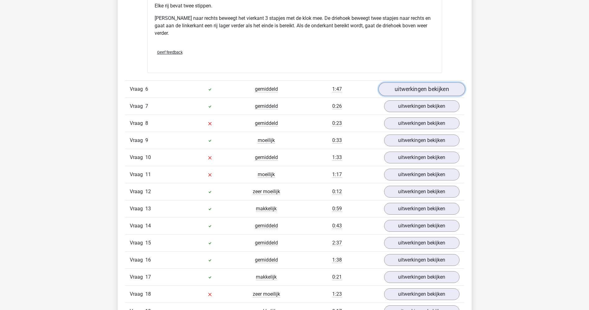
click at [425, 86] on link "uitwerkingen bekijken" at bounding box center [421, 89] width 87 height 14
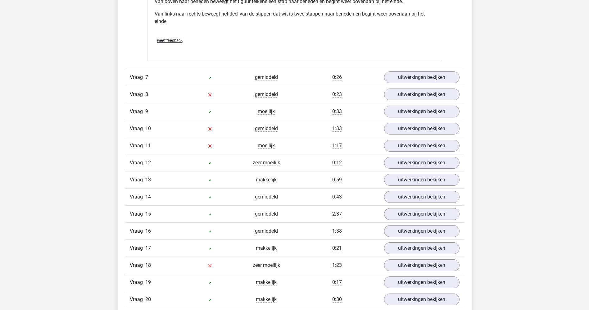
scroll to position [2377, 0]
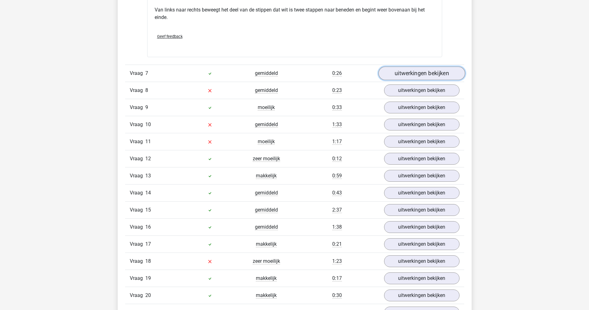
click at [427, 75] on link "uitwerkingen bekijken" at bounding box center [421, 73] width 87 height 14
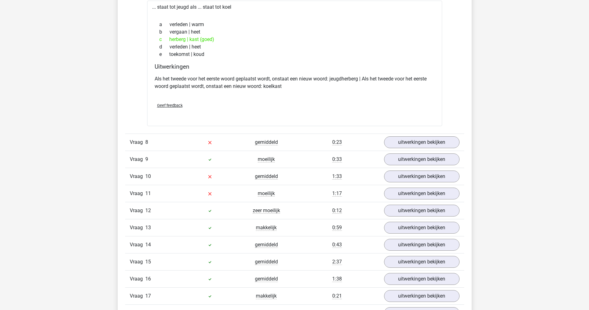
scroll to position [2517, 0]
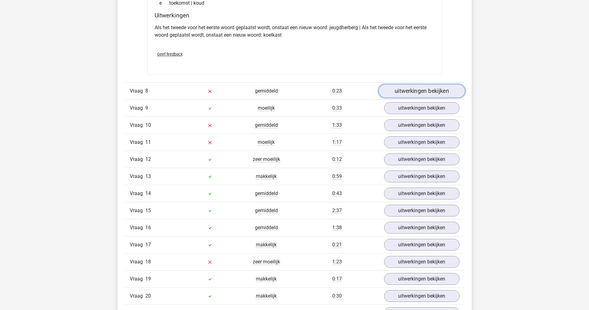
click at [415, 91] on link "uitwerkingen bekijken" at bounding box center [421, 91] width 87 height 14
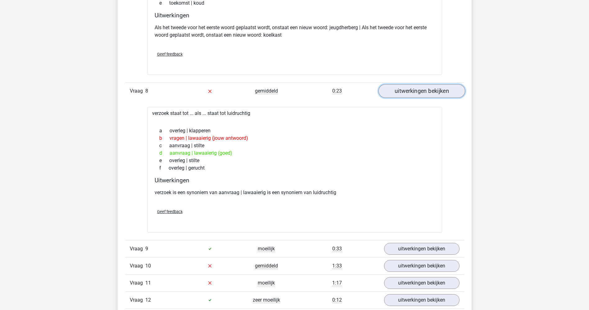
scroll to position [2563, 0]
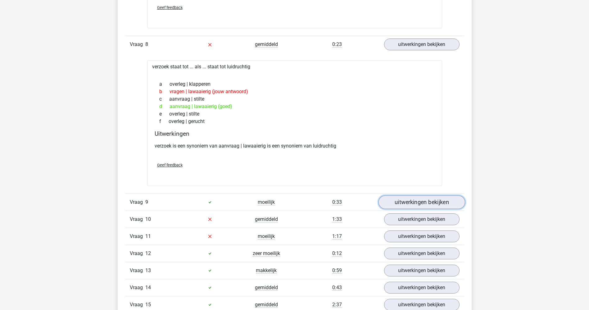
click at [416, 197] on link "uitwerkingen bekijken" at bounding box center [421, 202] width 87 height 14
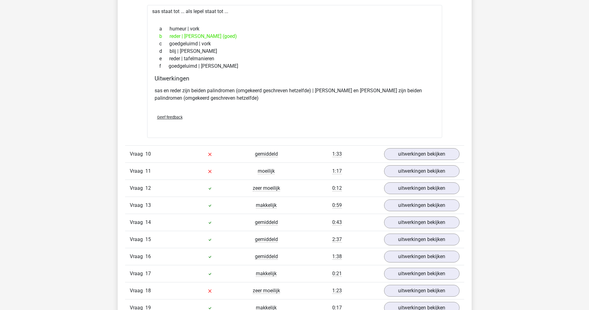
scroll to position [2796, 0]
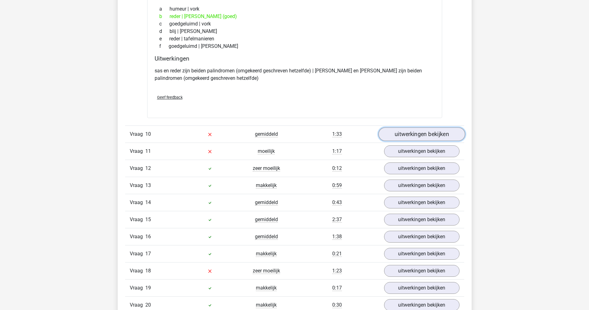
click at [419, 135] on link "uitwerkingen bekijken" at bounding box center [421, 134] width 87 height 14
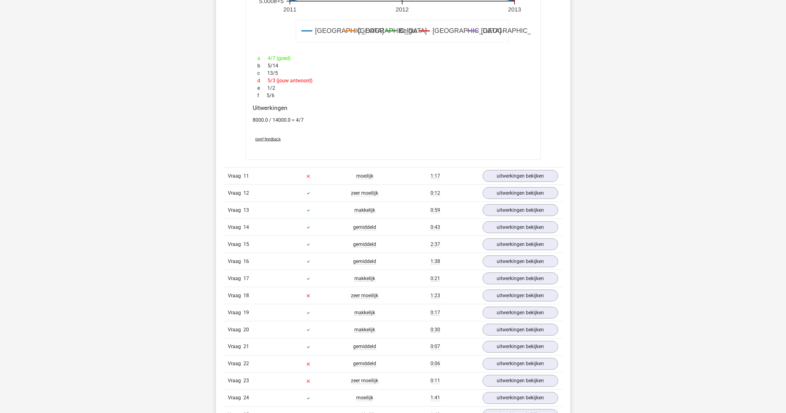
scroll to position [3216, 0]
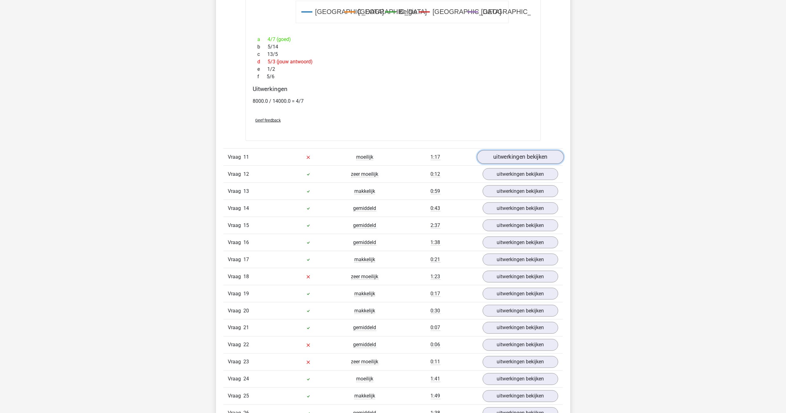
click at [511, 162] on link "uitwerkingen bekijken" at bounding box center [520, 157] width 87 height 14
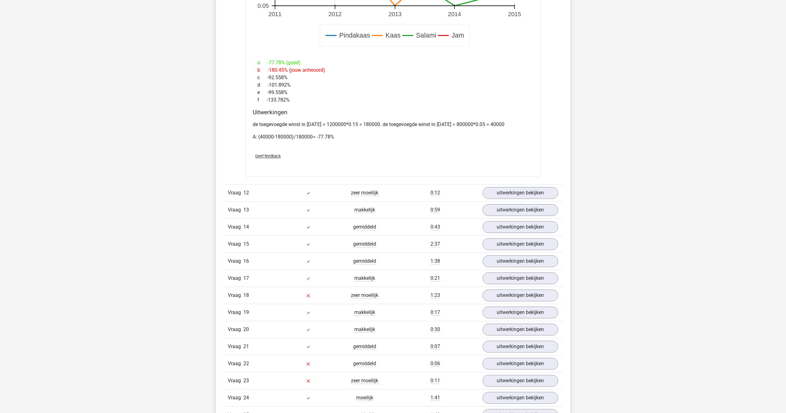
scroll to position [3650, 0]
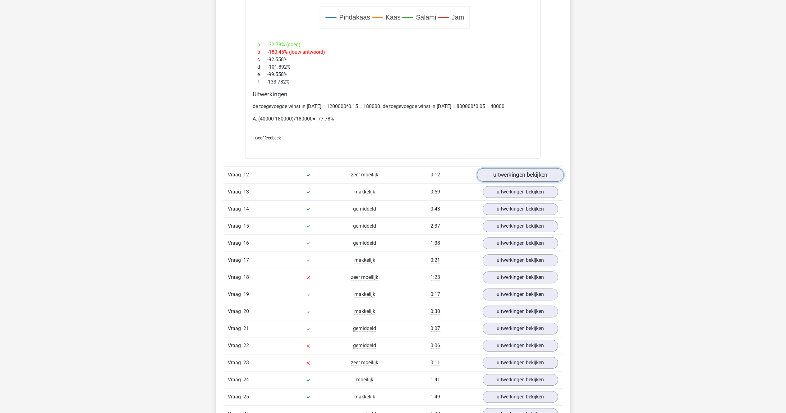
click at [546, 178] on link "uitwerkingen bekijken" at bounding box center [520, 175] width 87 height 14
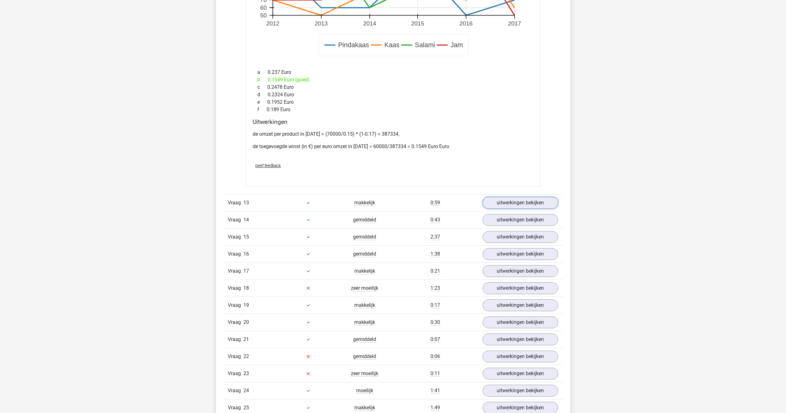
scroll to position [4148, 0]
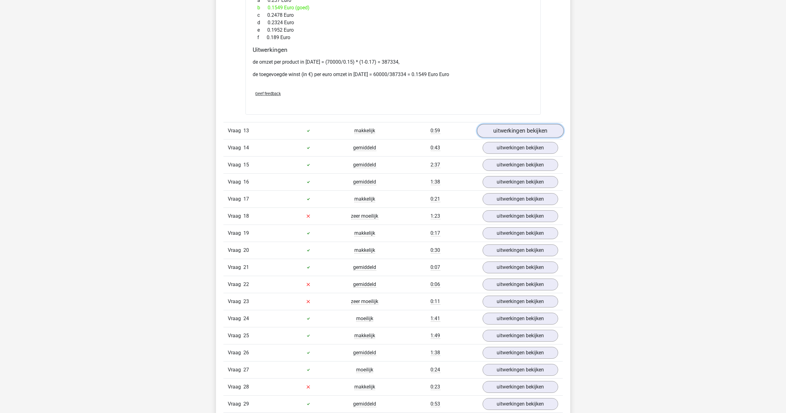
click at [530, 138] on link "uitwerkingen bekijken" at bounding box center [520, 131] width 87 height 14
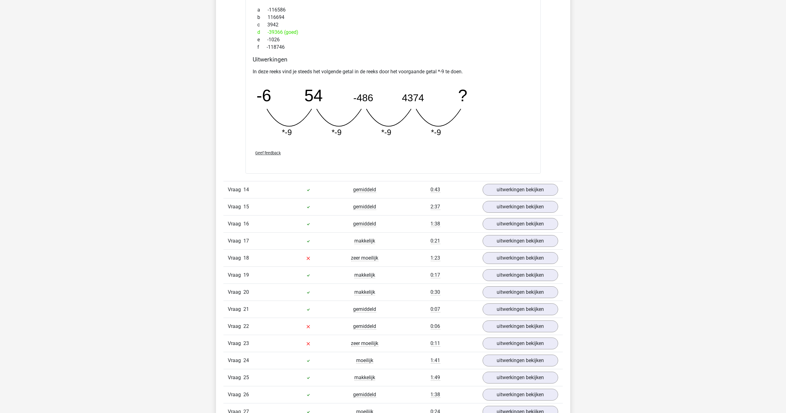
scroll to position [4396, 0]
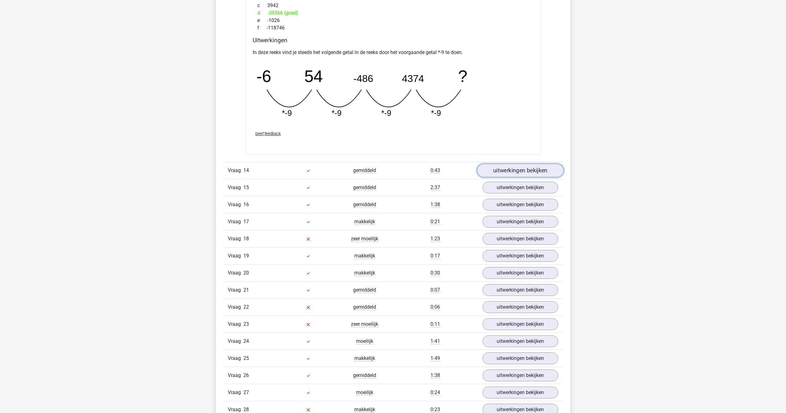
click at [524, 177] on link "uitwerkingen bekijken" at bounding box center [520, 171] width 87 height 14
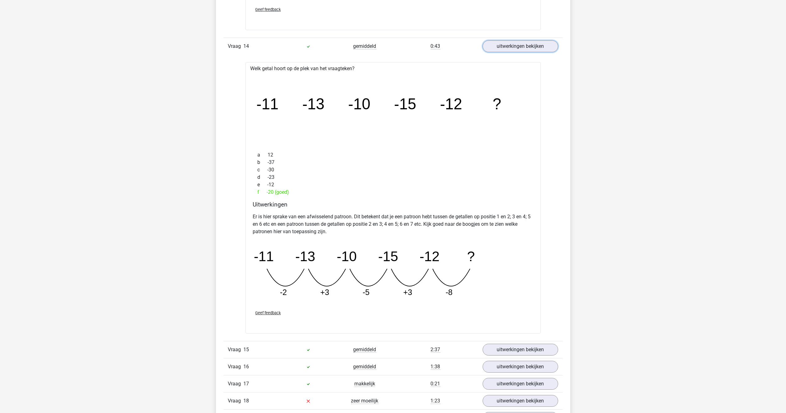
scroll to position [4583, 0]
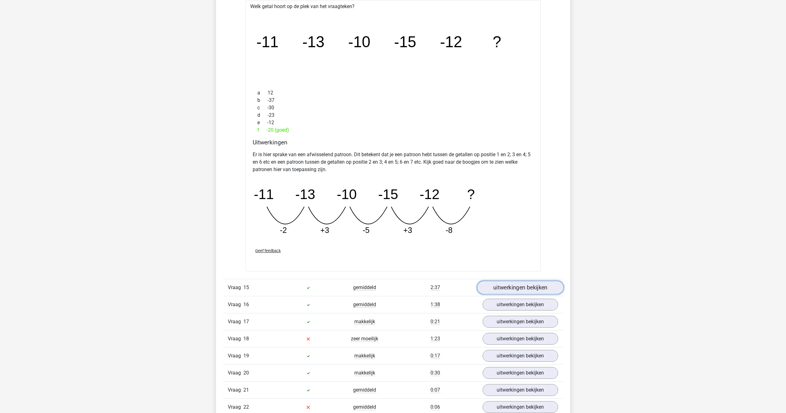
click at [526, 295] on link "uitwerkingen bekijken" at bounding box center [520, 288] width 87 height 14
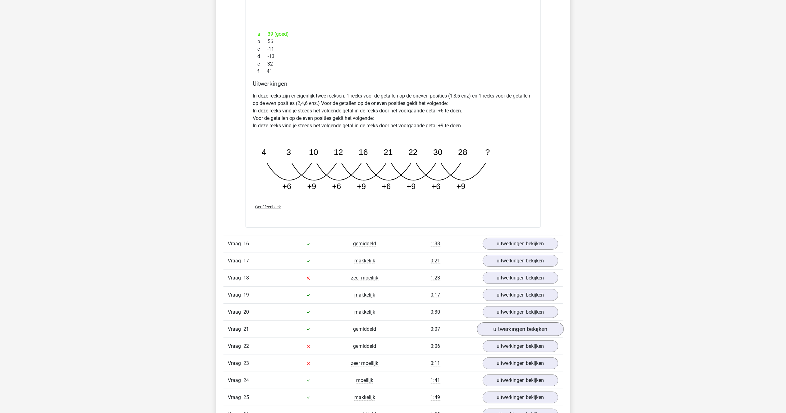
scroll to position [4955, 0]
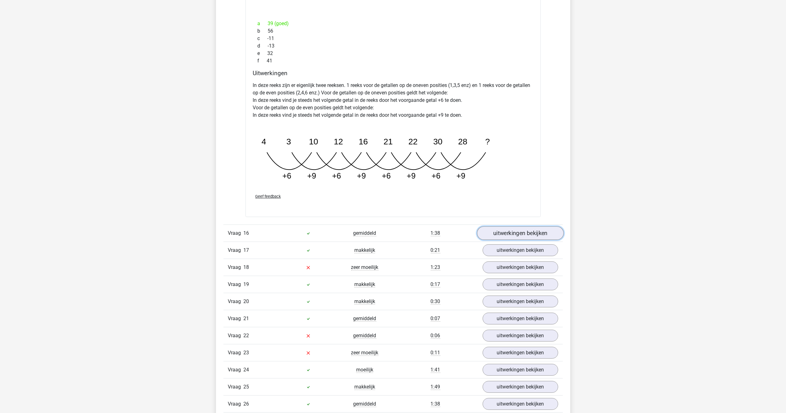
click at [511, 239] on link "uitwerkingen bekijken" at bounding box center [520, 233] width 87 height 14
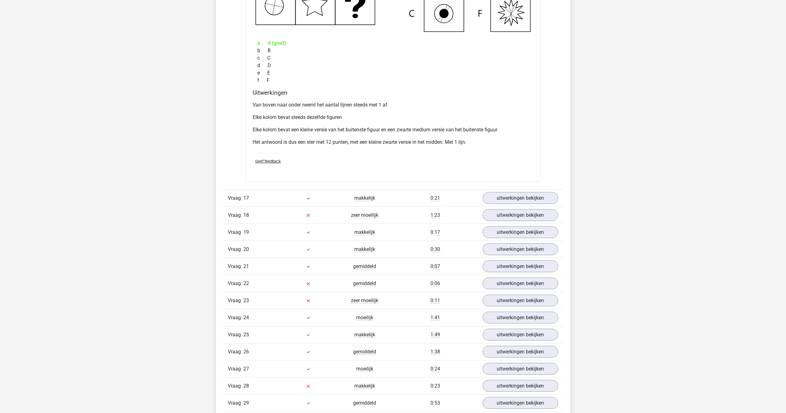
scroll to position [5328, 0]
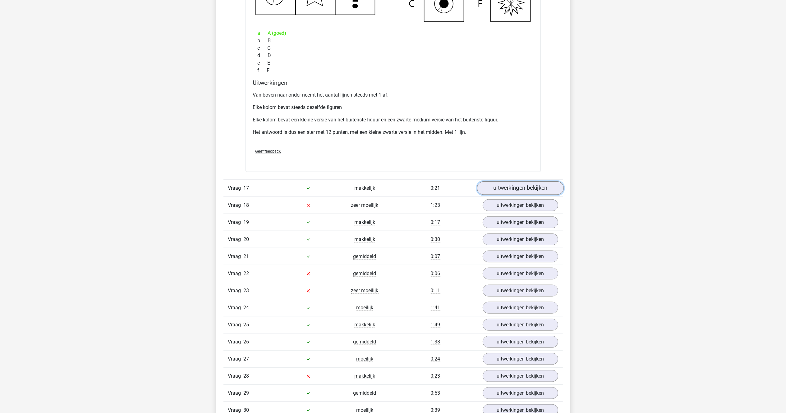
click at [490, 194] on link "uitwerkingen bekijken" at bounding box center [520, 188] width 87 height 14
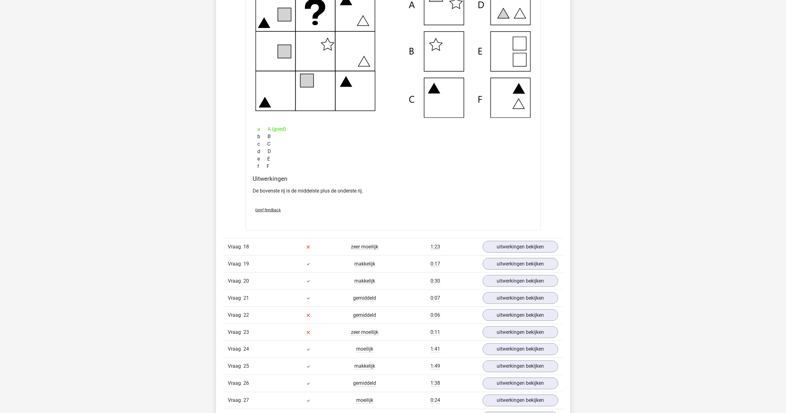
scroll to position [5577, 0]
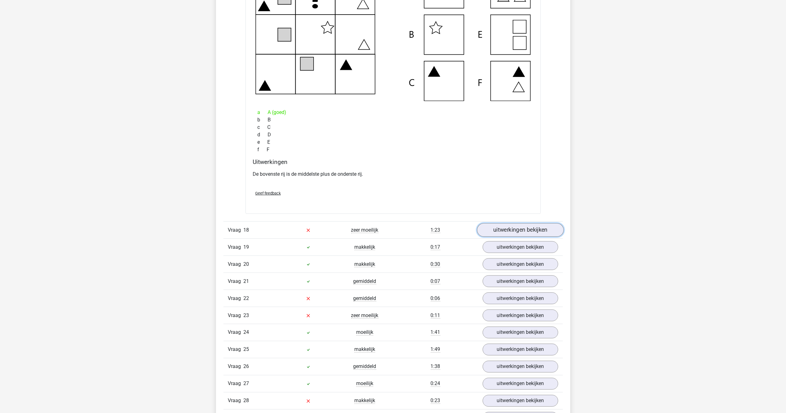
click at [500, 234] on link "uitwerkingen bekijken" at bounding box center [520, 230] width 87 height 14
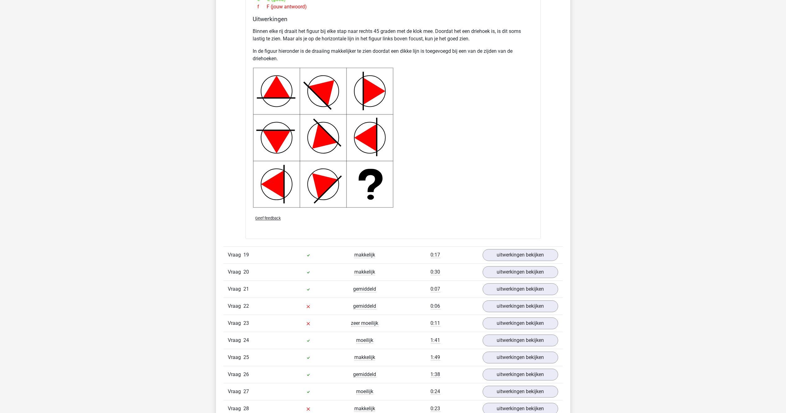
scroll to position [6136, 0]
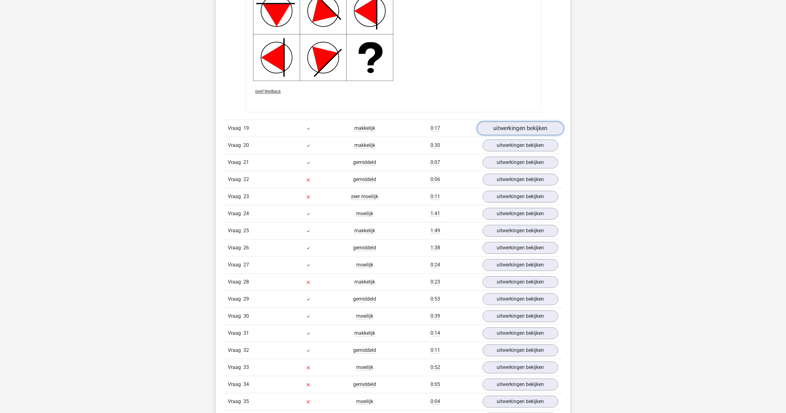
click at [507, 135] on link "uitwerkingen bekijken" at bounding box center [520, 129] width 87 height 14
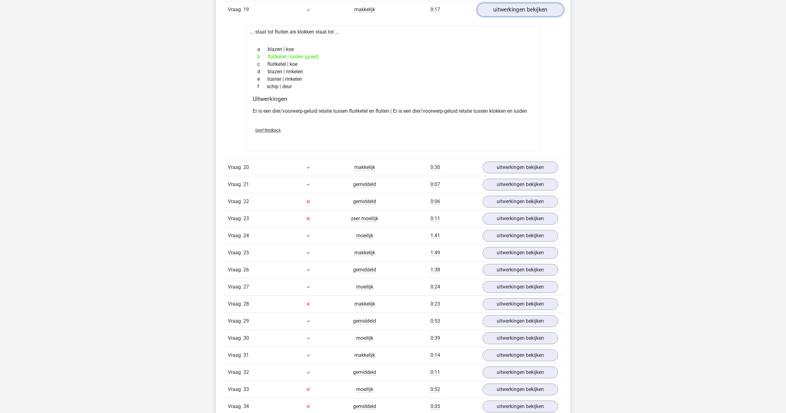
scroll to position [6322, 0]
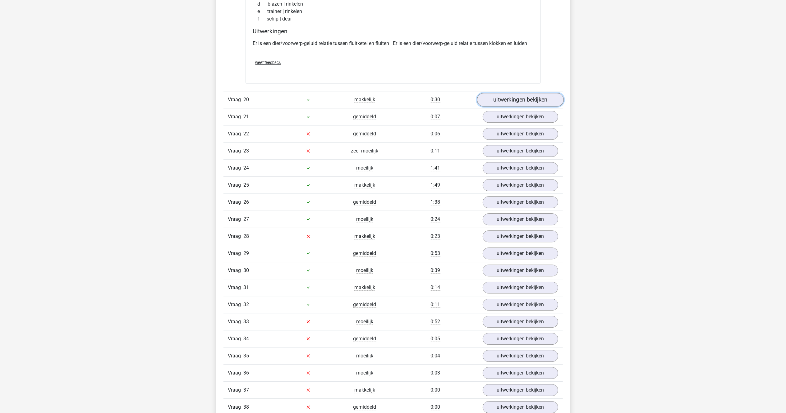
click at [514, 107] on link "uitwerkingen bekijken" at bounding box center [520, 100] width 87 height 14
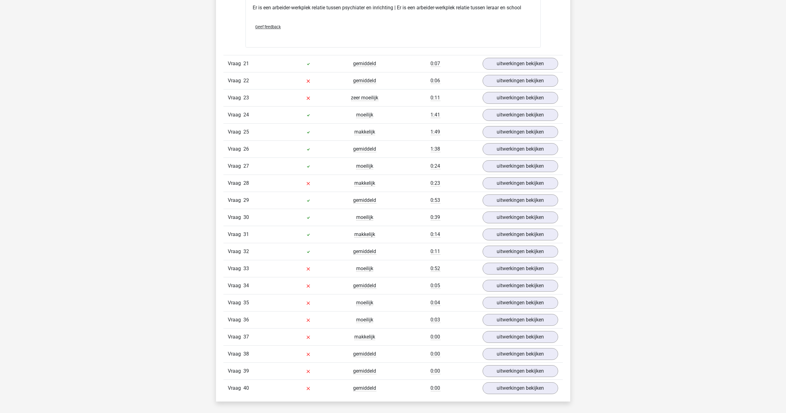
scroll to position [6509, 0]
click at [516, 70] on link "uitwerkingen bekijken" at bounding box center [520, 64] width 87 height 14
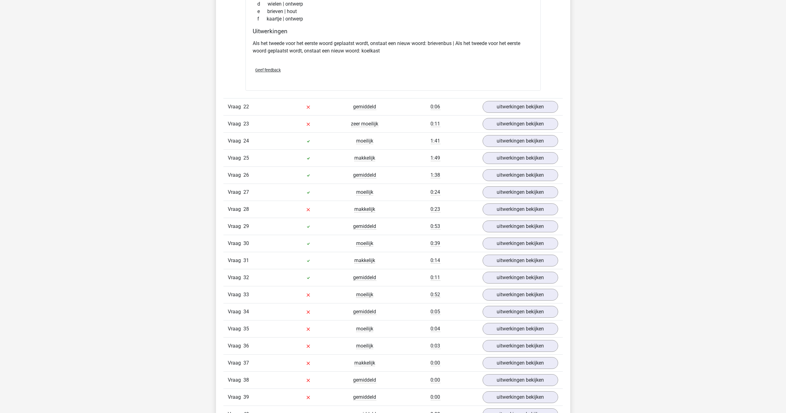
scroll to position [6633, 0]
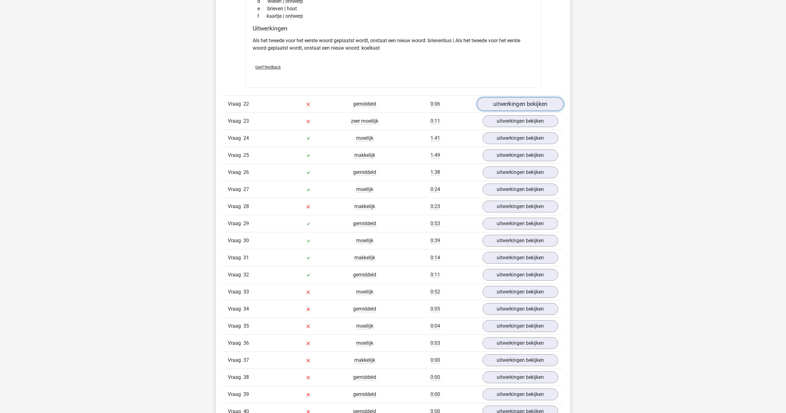
click at [505, 111] on link "uitwerkingen bekijken" at bounding box center [520, 104] width 87 height 14
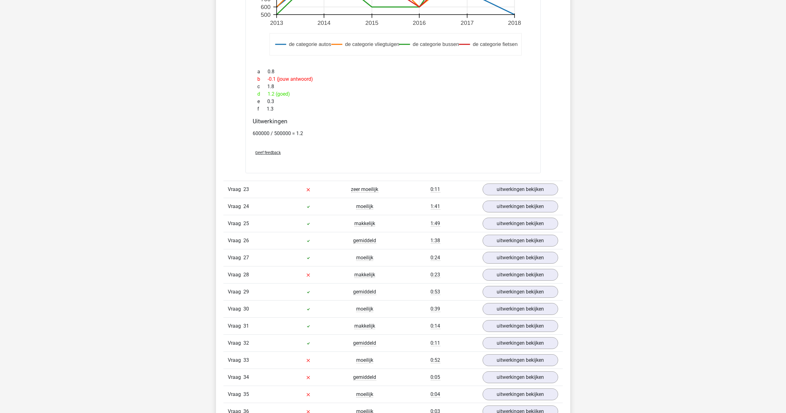
scroll to position [7006, 0]
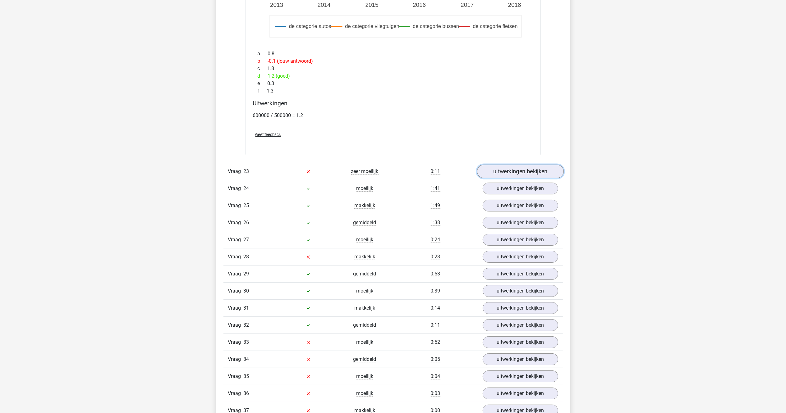
click at [523, 178] on link "uitwerkingen bekijken" at bounding box center [520, 172] width 87 height 14
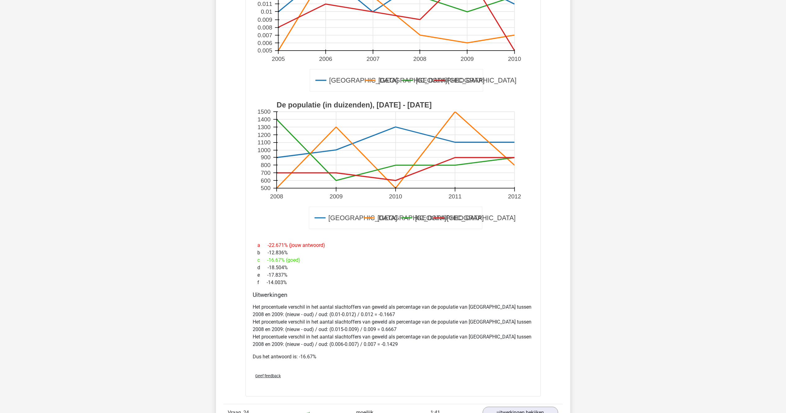
scroll to position [7441, 0]
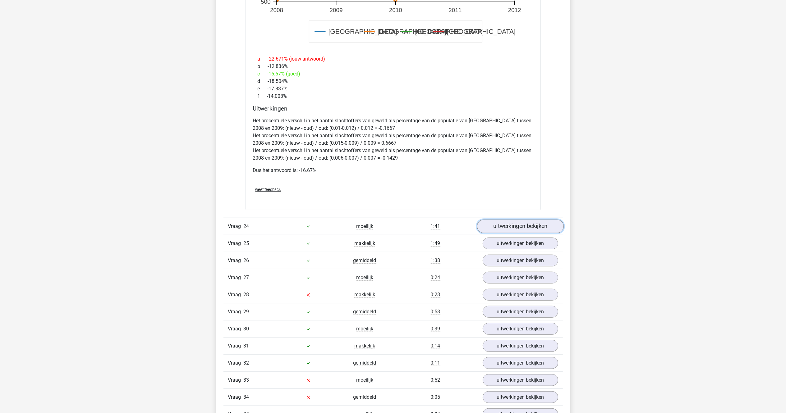
click at [506, 234] on link "uitwerkingen bekijken" at bounding box center [520, 227] width 87 height 14
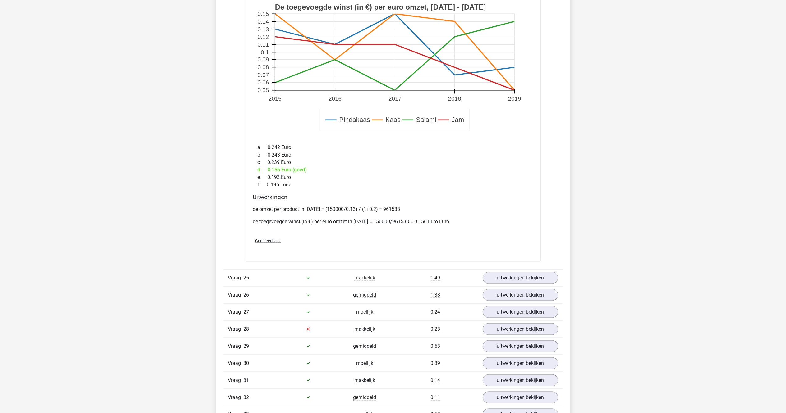
scroll to position [7876, 0]
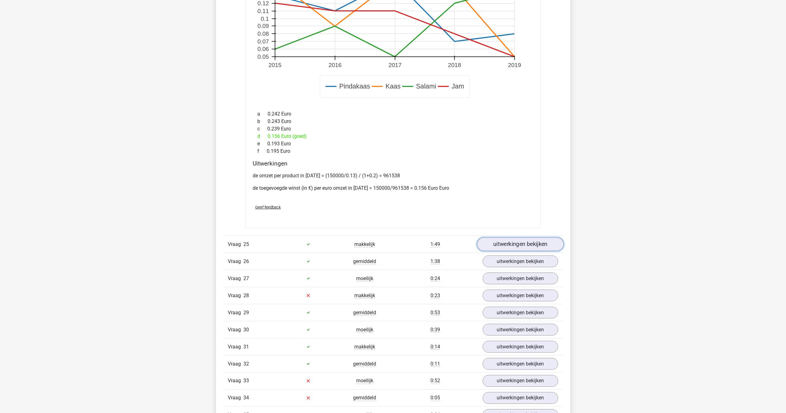
click at [521, 251] on link "uitwerkingen bekijken" at bounding box center [520, 245] width 87 height 14
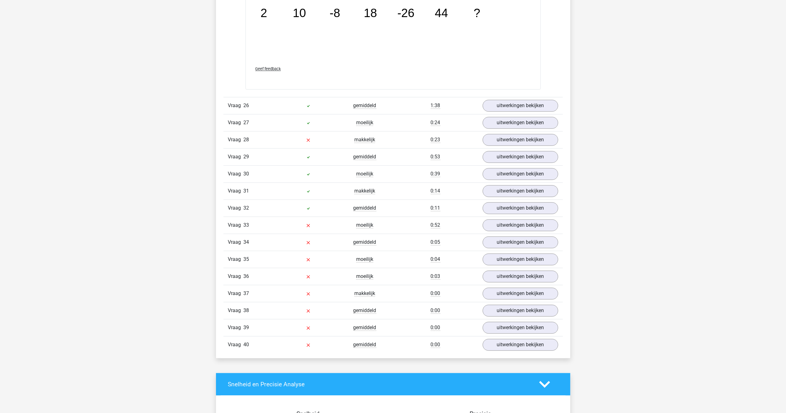
scroll to position [8311, 0]
click at [508, 147] on link "uitwerkingen bekijken" at bounding box center [520, 140] width 87 height 14
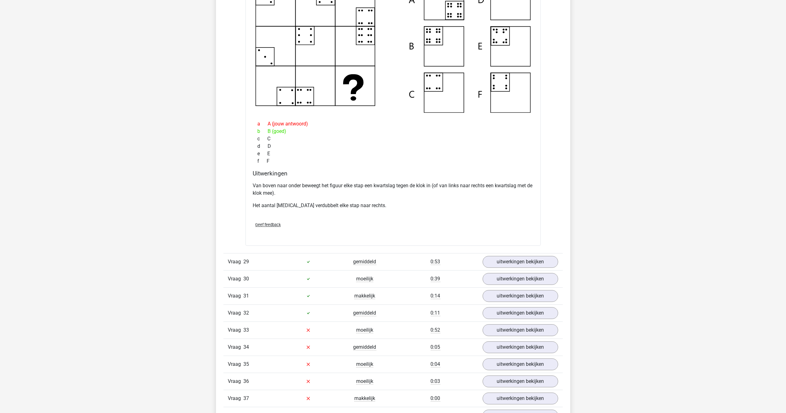
scroll to position [8559, 0]
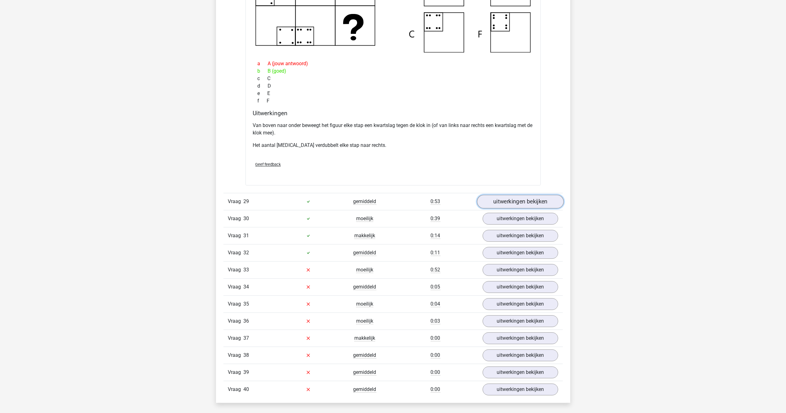
click at [497, 208] on link "uitwerkingen bekijken" at bounding box center [520, 202] width 87 height 14
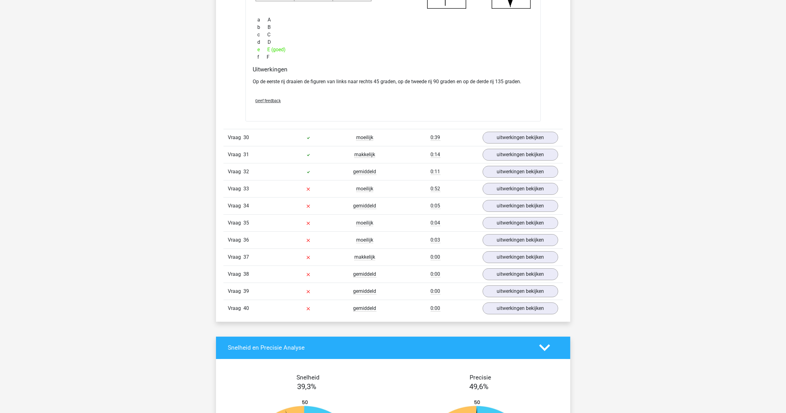
scroll to position [8932, 0]
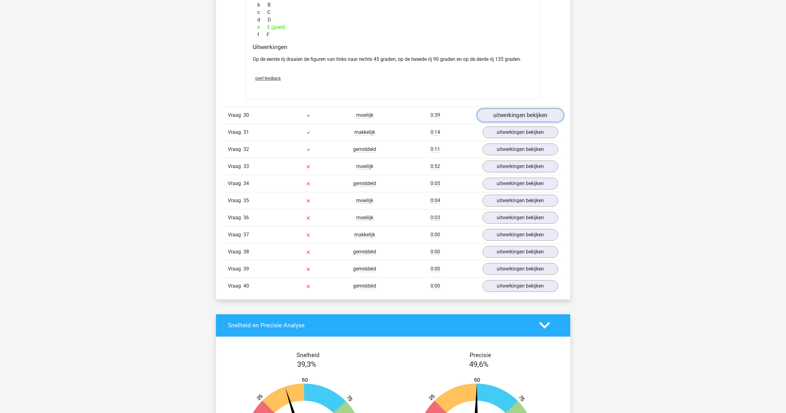
click at [510, 122] on link "uitwerkingen bekijken" at bounding box center [520, 115] width 87 height 14
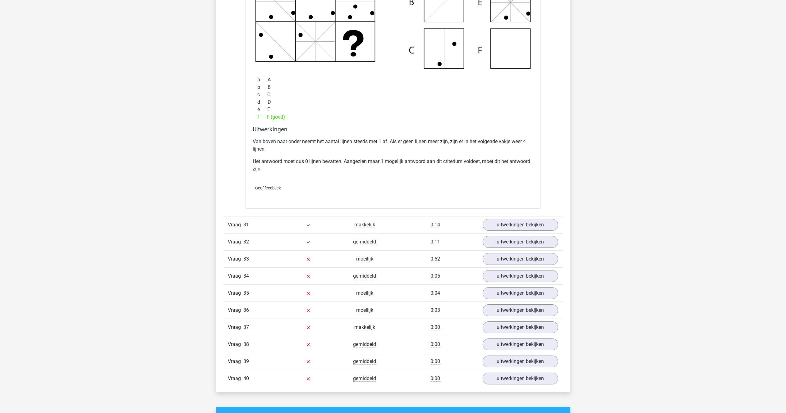
scroll to position [9181, 0]
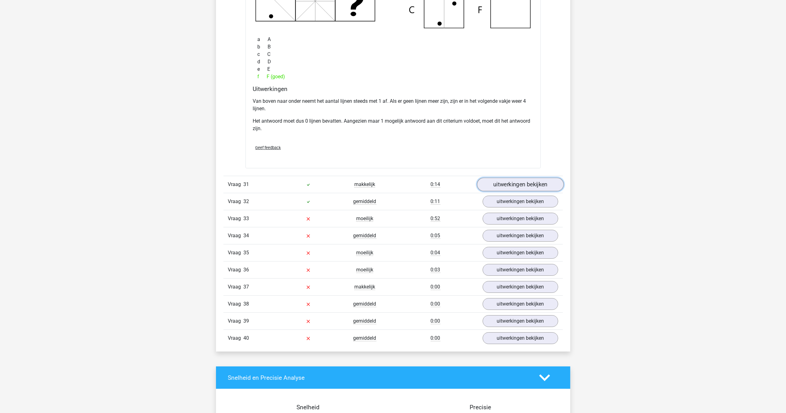
click at [519, 191] on link "uitwerkingen bekijken" at bounding box center [520, 185] width 87 height 14
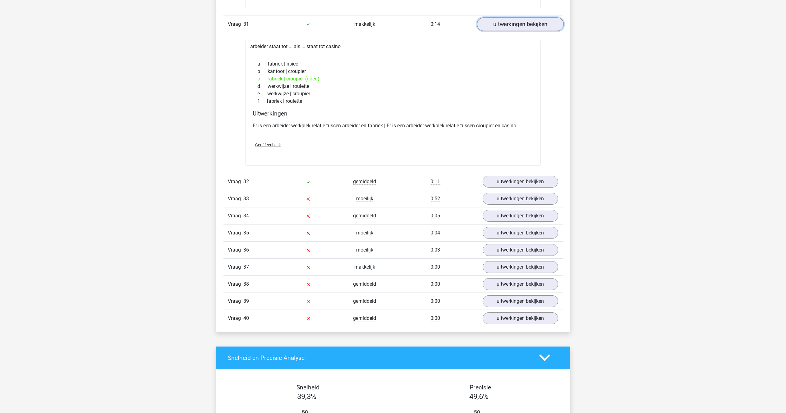
scroll to position [9367, 0]
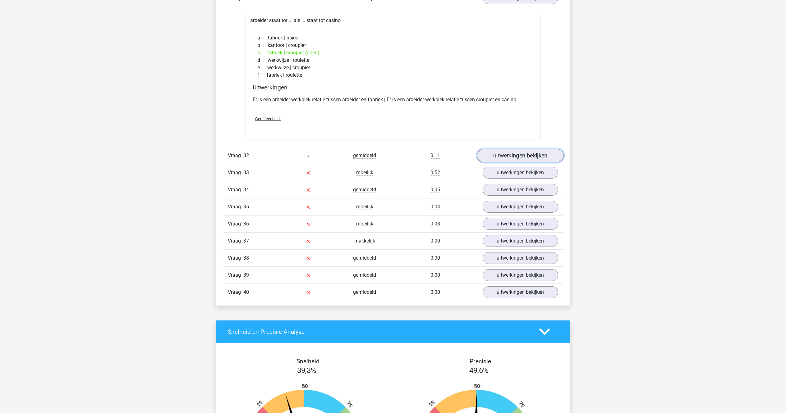
click at [521, 162] on link "uitwerkingen bekijken" at bounding box center [520, 156] width 87 height 14
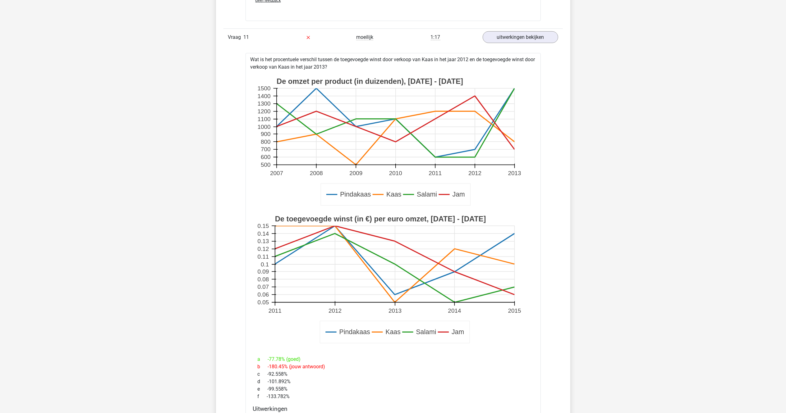
scroll to position [3086, 0]
